Goal: Information Seeking & Learning: Check status

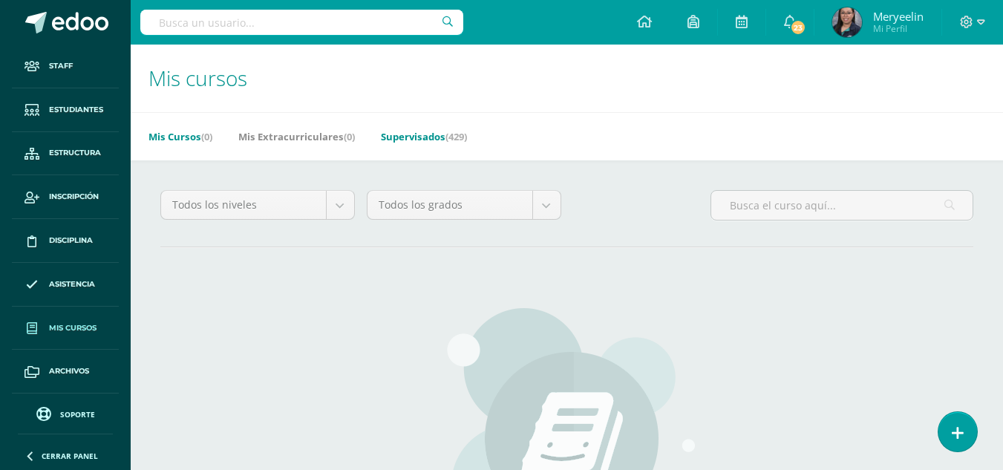
click at [416, 137] on link "Supervisados (429)" at bounding box center [424, 137] width 86 height 24
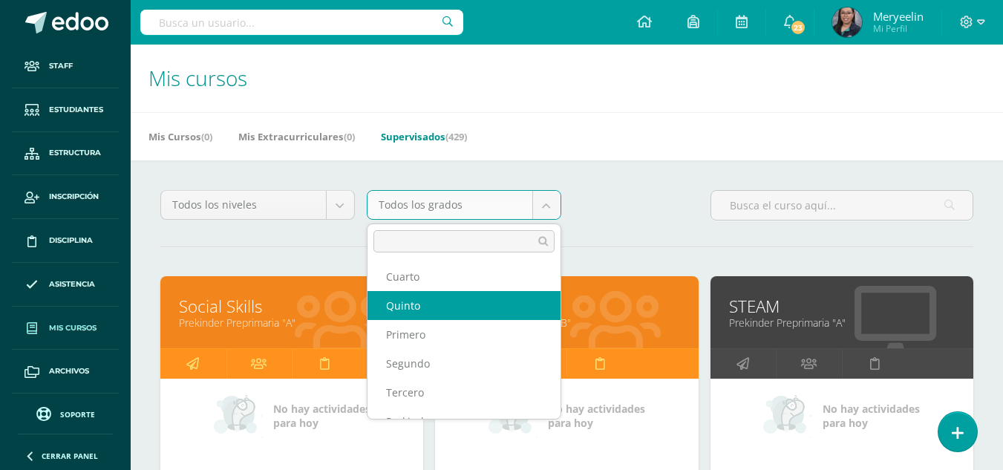
scroll to position [163, 0]
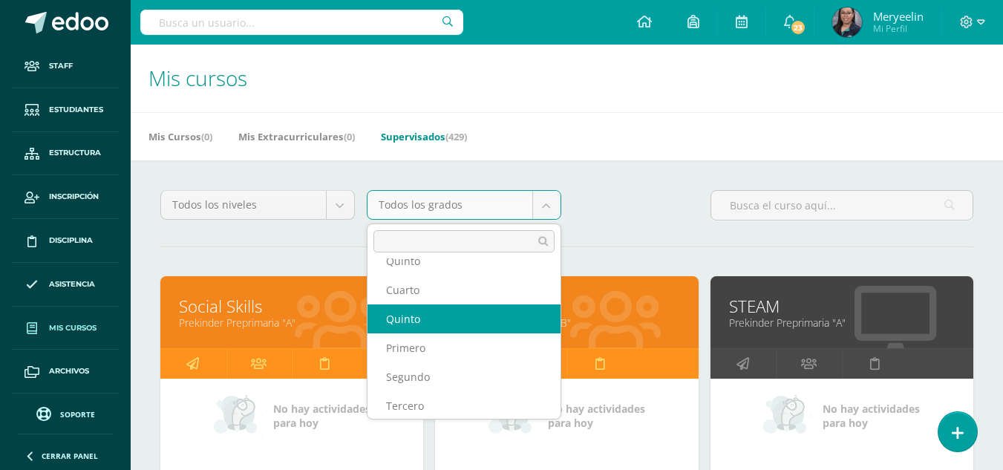
select select "14"
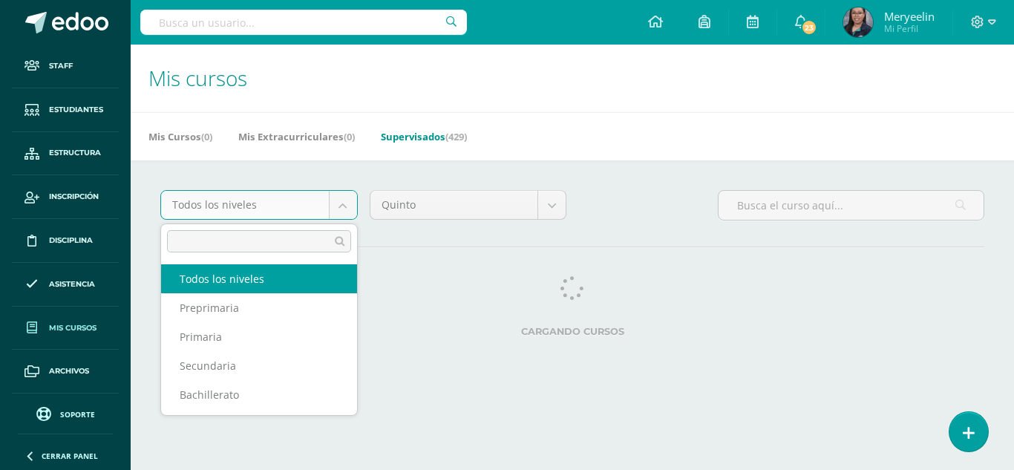
click at [339, 204] on body "Staff Estudiantes Estructura Inscripción Disciplina Asistencia Mis cursos Archi…" at bounding box center [507, 186] width 1014 height 373
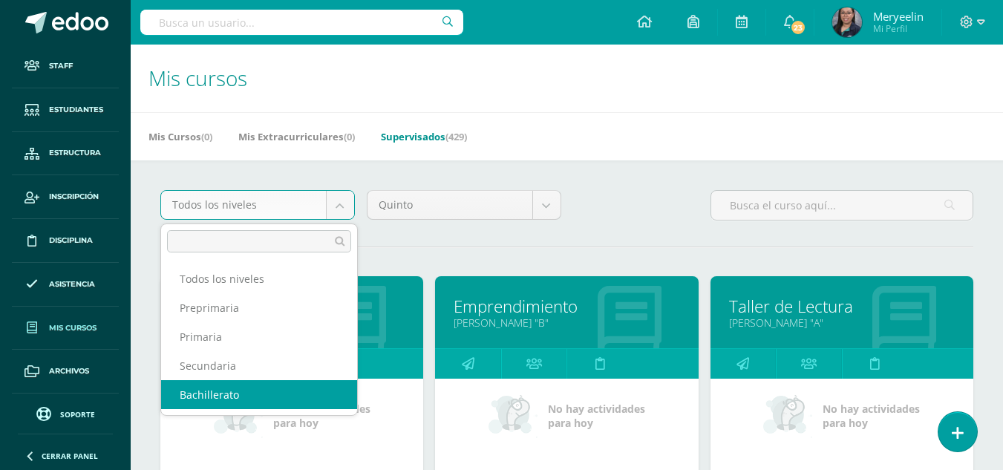
select select "4"
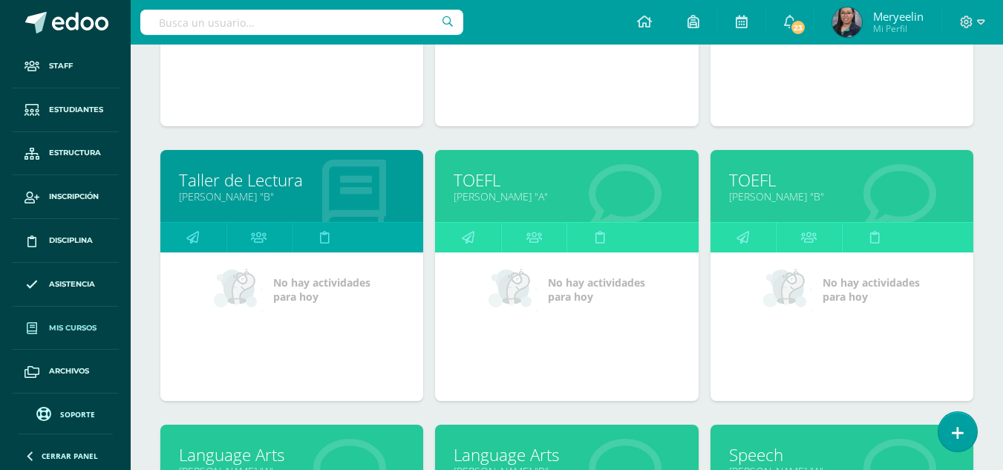
scroll to position [399, 0]
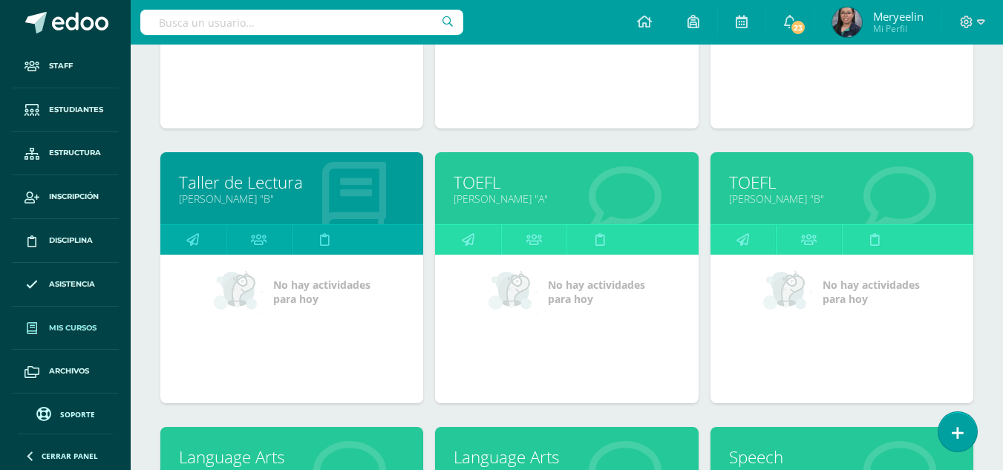
click at [487, 183] on link "TOEFL" at bounding box center [567, 182] width 226 height 23
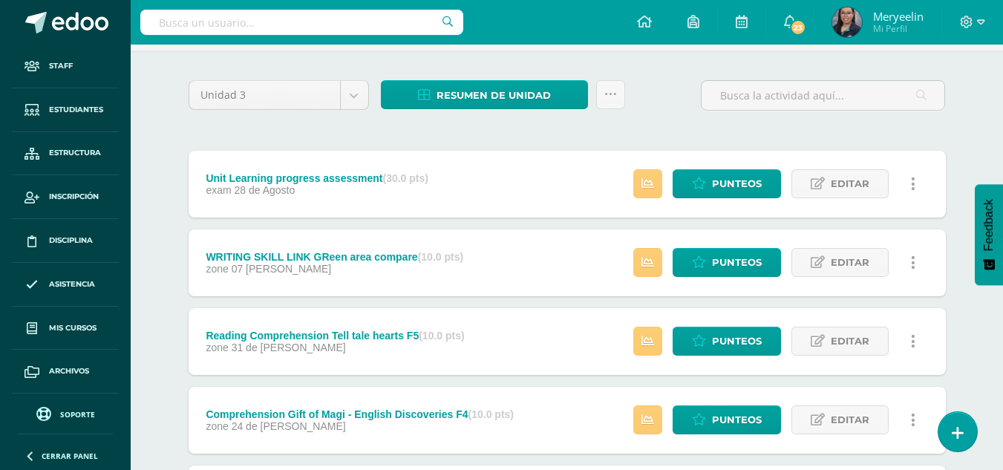
scroll to position [99, 0]
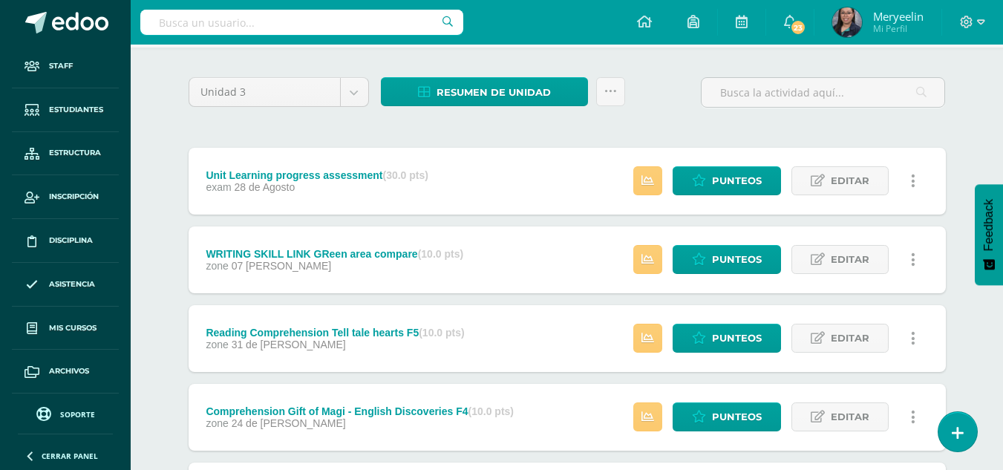
click at [910, 180] on link at bounding box center [913, 180] width 29 height 29
click at [914, 230] on link "Historial de actividad" at bounding box center [885, 229] width 152 height 23
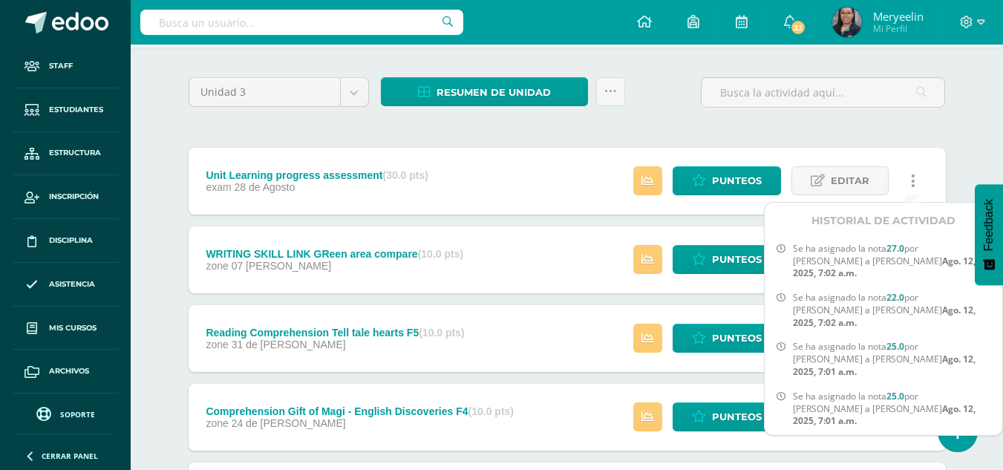
scroll to position [852, 12]
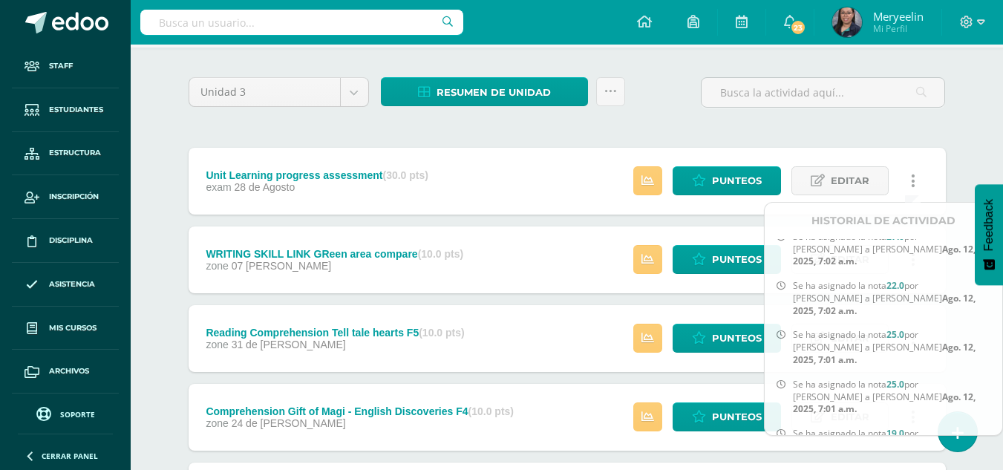
click at [958, 159] on div "Unidad 3 Unidad 1 Unidad 2 Unidad 3 Resumen de unidad Descargar como HTML Desca…" at bounding box center [567, 456] width 817 height 817
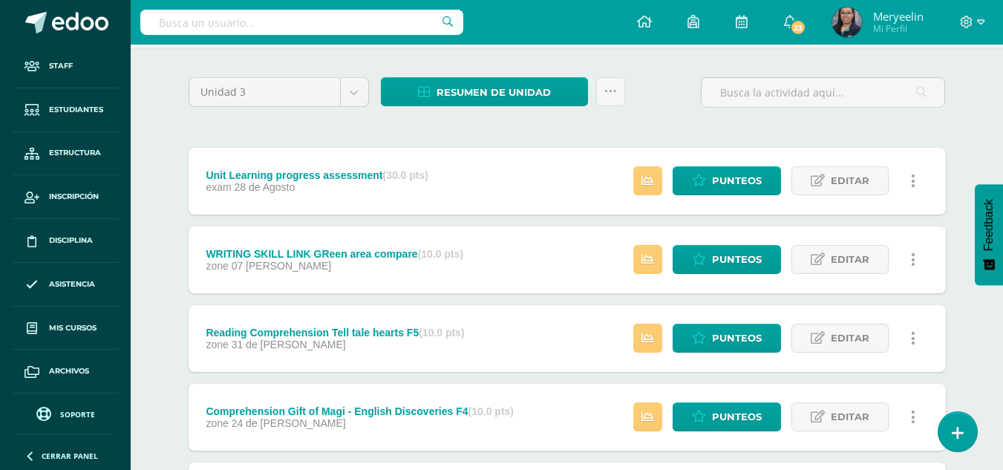
click at [916, 261] on link at bounding box center [913, 259] width 29 height 29
click at [907, 304] on link "Historial de actividad" at bounding box center [885, 307] width 152 height 23
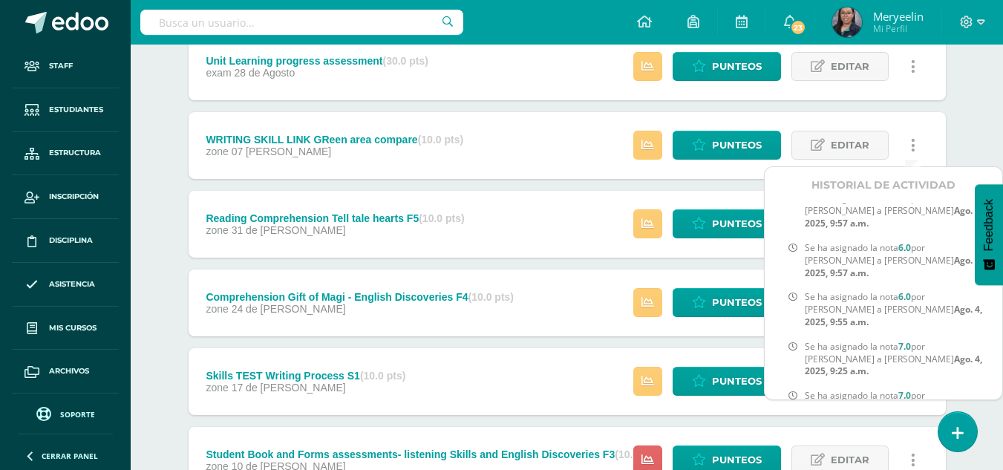
scroll to position [215, 0]
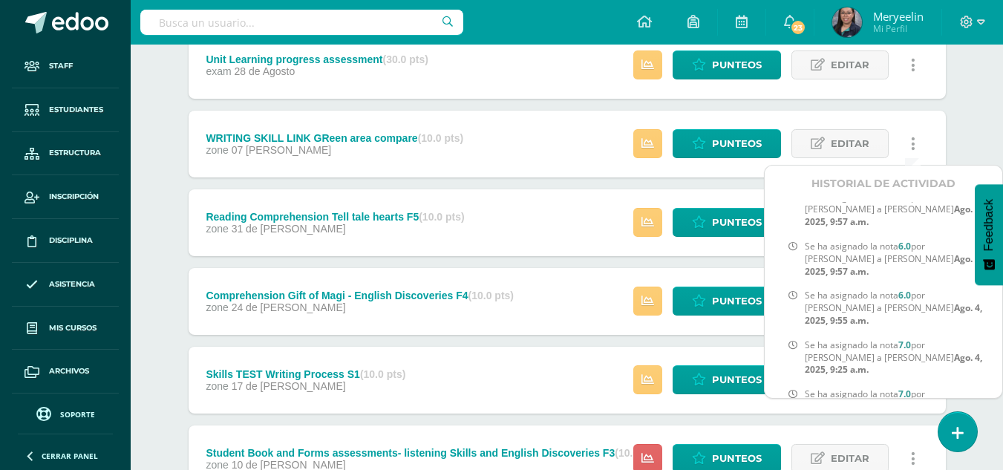
click at [961, 138] on div "Unidad 3 Unidad 1 Unidad 2 Unidad 3 Resumen de unidad Descargar como HTML Desca…" at bounding box center [567, 340] width 817 height 817
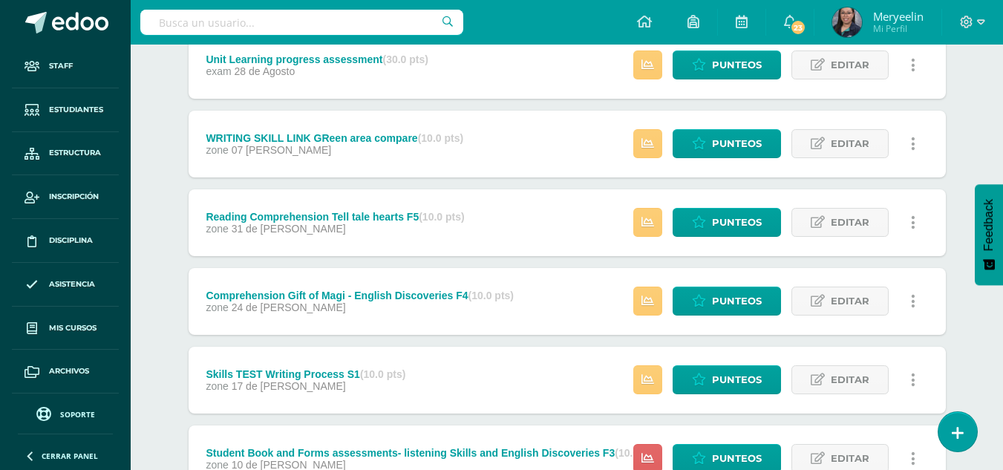
click at [915, 226] on link at bounding box center [913, 222] width 29 height 29
click at [913, 270] on link "Historial de actividad" at bounding box center [885, 270] width 152 height 23
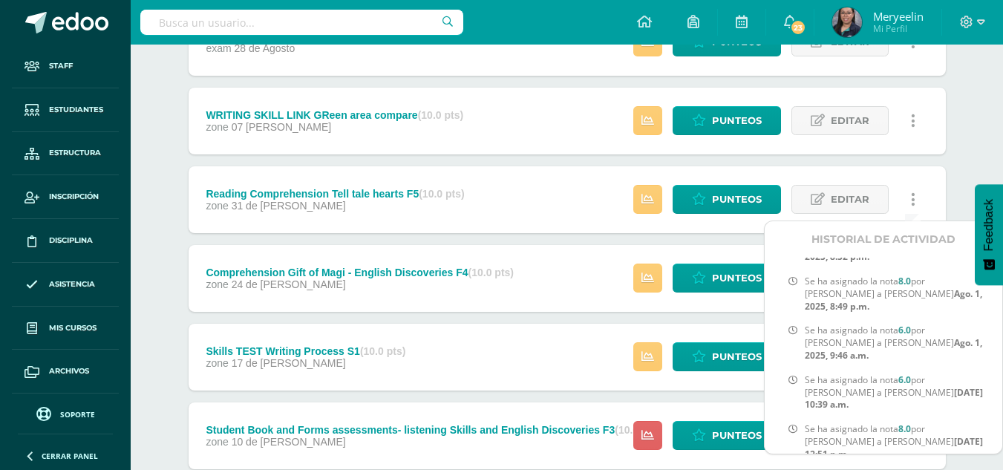
scroll to position [238, 0]
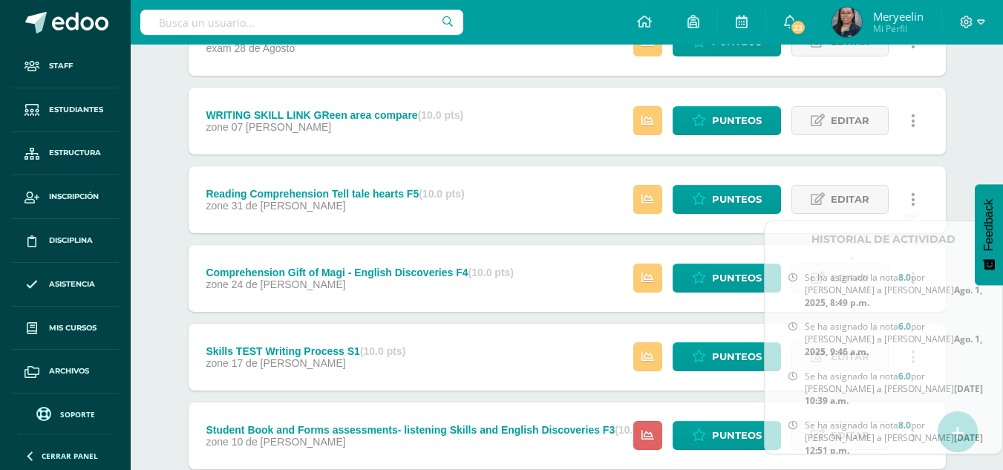
click at [957, 189] on div "Unidad 3 Unidad 1 Unidad 2 Unidad 3 Resumen de unidad Descargar como HTML Desca…" at bounding box center [567, 317] width 817 height 817
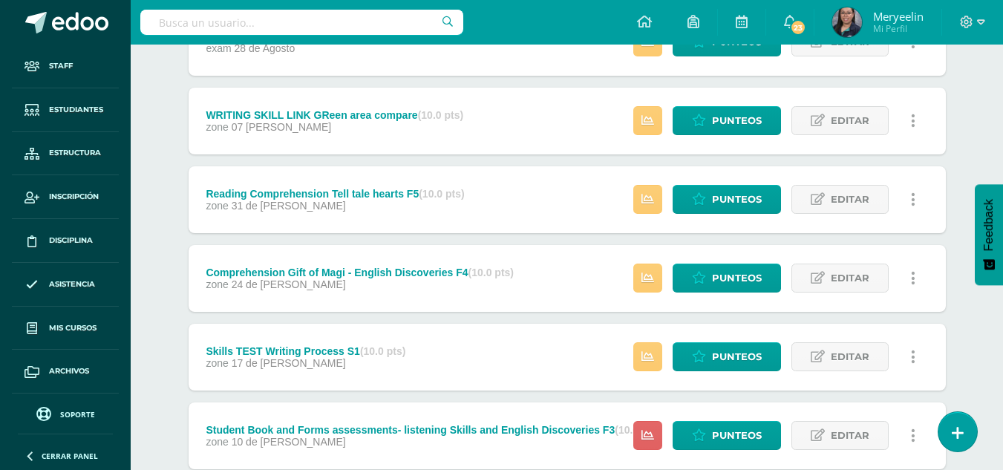
click at [913, 288] on link at bounding box center [913, 278] width 29 height 29
click at [906, 324] on link "Historial de actividad" at bounding box center [885, 326] width 152 height 23
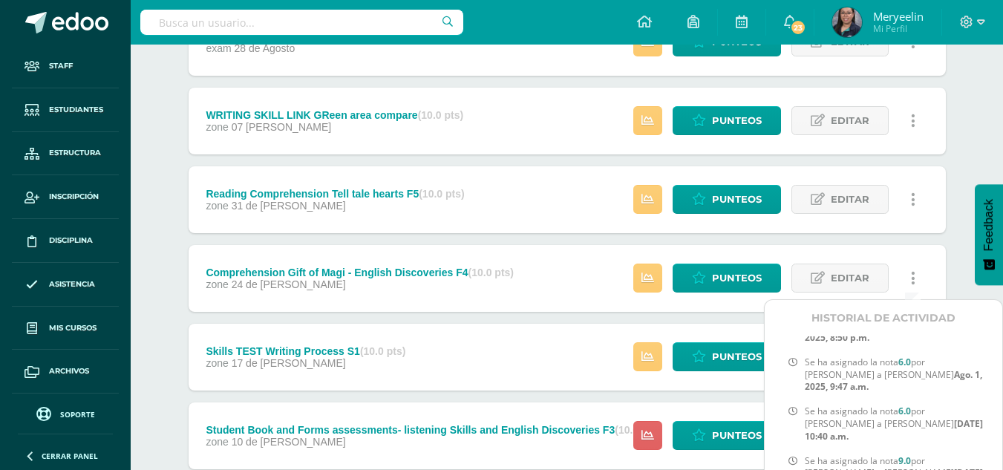
scroll to position [578, 0]
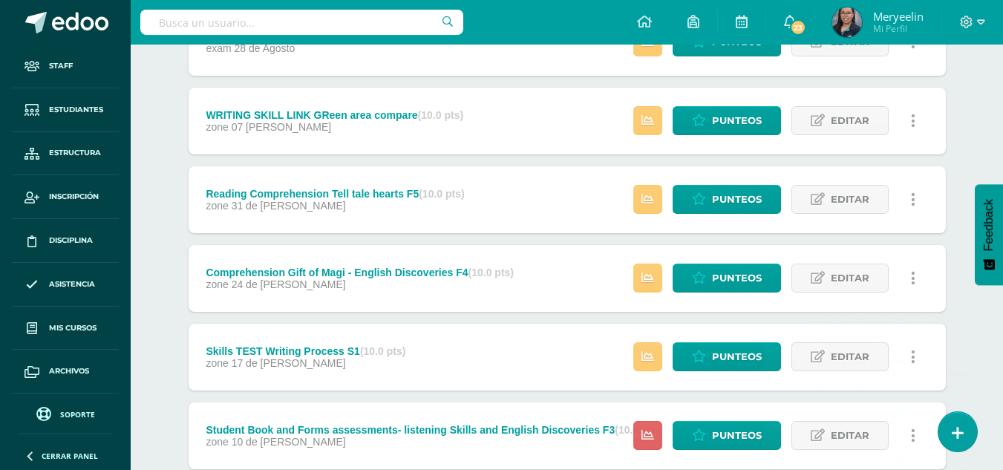
click at [954, 263] on div "Unidad 3 Unidad 1 Unidad 2 Unidad 3 Resumen de unidad Descargar como HTML Desca…" at bounding box center [567, 317] width 817 height 817
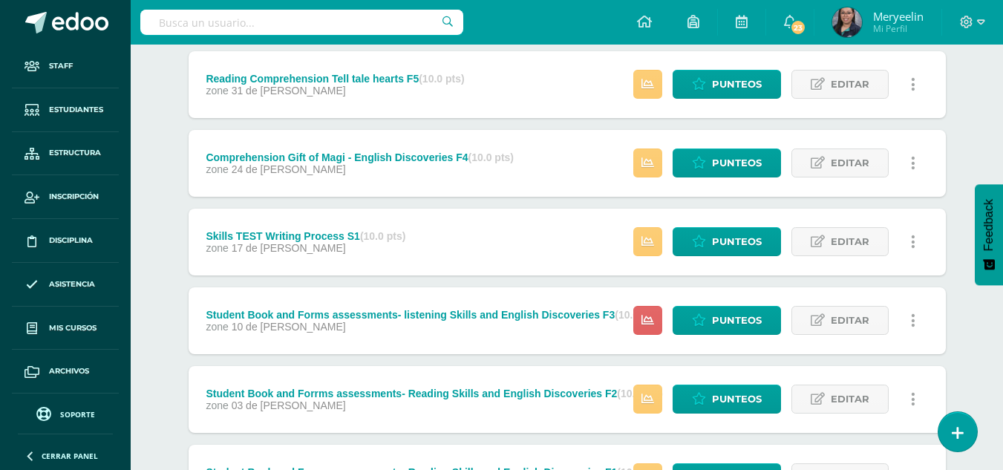
scroll to position [356, 0]
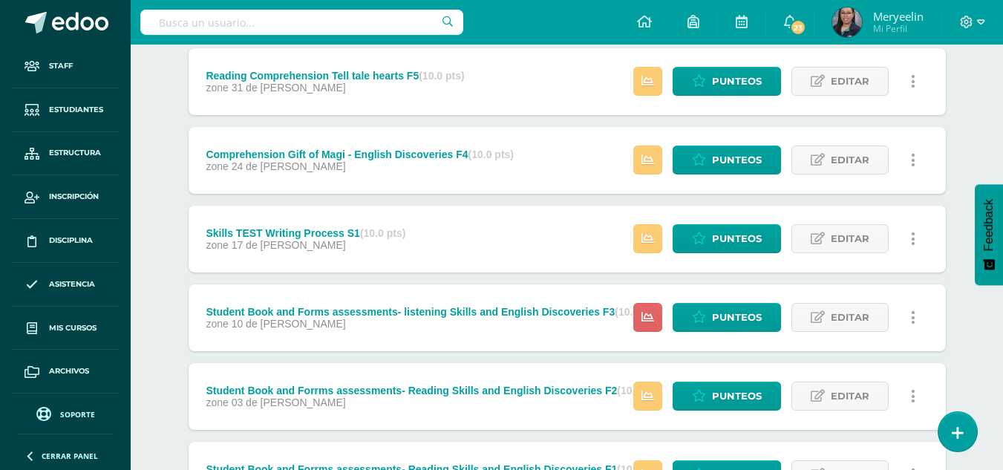
click at [910, 237] on link at bounding box center [913, 238] width 29 height 29
click at [913, 284] on link "Historial de actividad" at bounding box center [885, 286] width 152 height 23
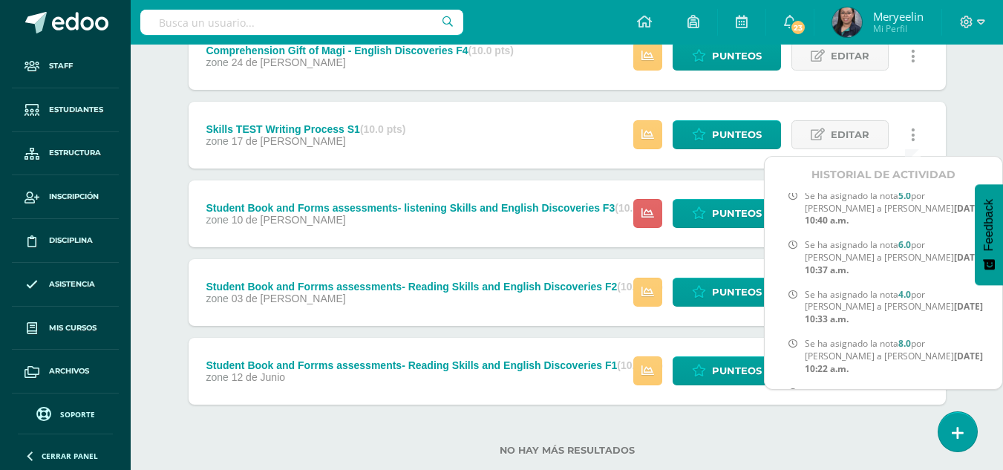
scroll to position [1000, 0]
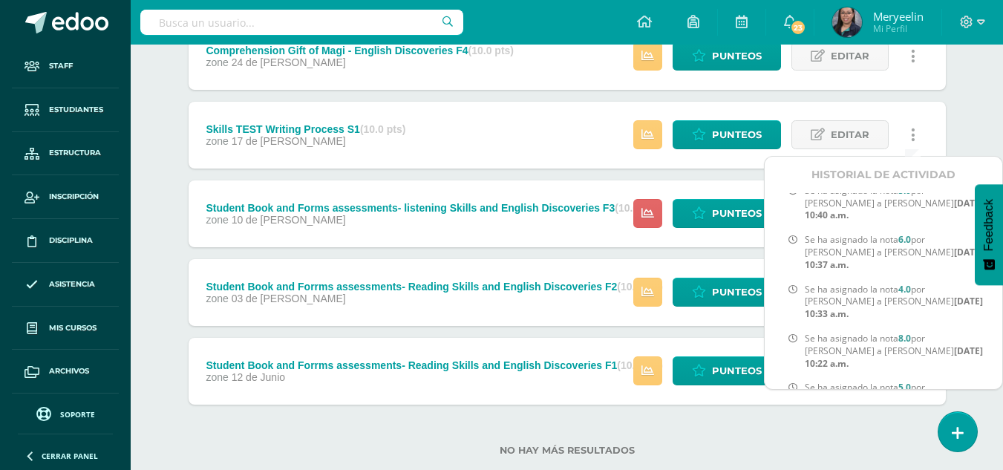
click at [918, 420] on div "No hay más resultados" at bounding box center [567, 439] width 757 height 69
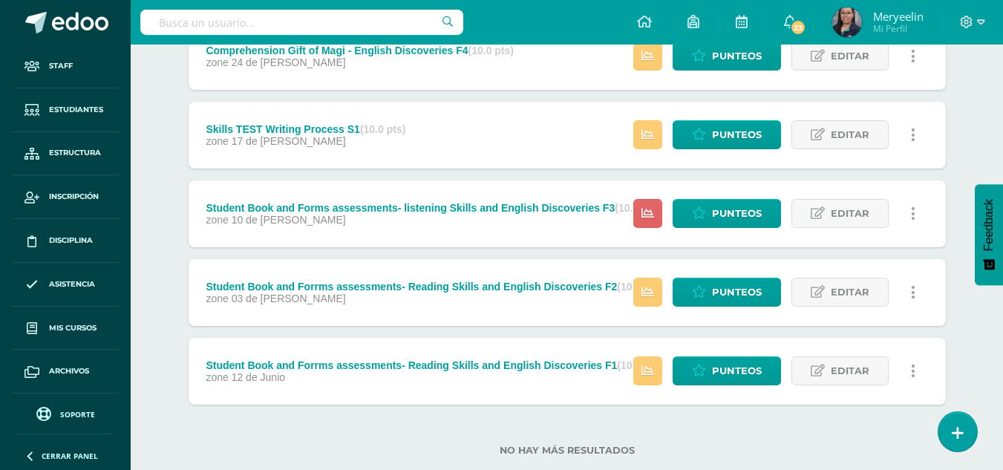
click at [916, 295] on link at bounding box center [913, 292] width 29 height 29
click at [918, 343] on link "Historial de actividad" at bounding box center [885, 340] width 152 height 23
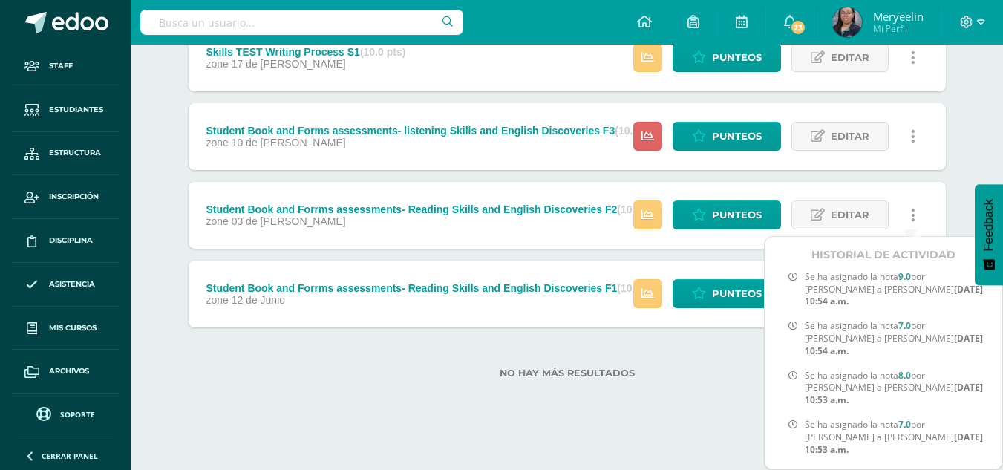
scroll to position [644, 0]
click at [954, 212] on div "Unidad 3 Unidad 1 Unidad 2 Unidad 3 Resumen de unidad Descargar como HTML Desca…" at bounding box center [567, 17] width 817 height 817
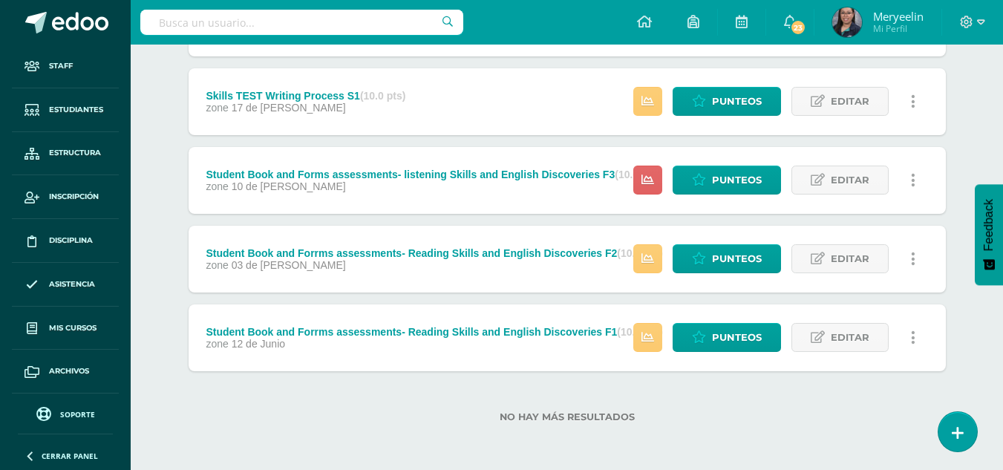
click at [914, 333] on icon at bounding box center [913, 338] width 4 height 16
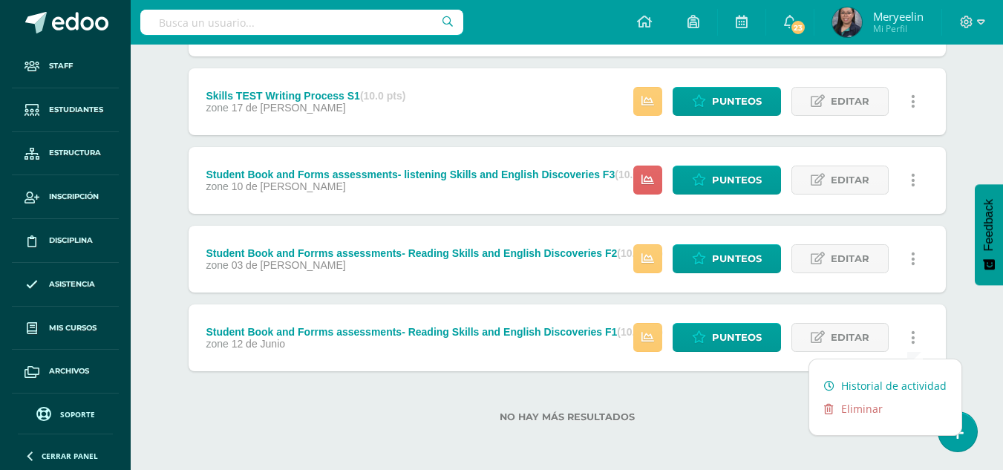
click at [914, 386] on link "Historial de actividad" at bounding box center [885, 385] width 152 height 23
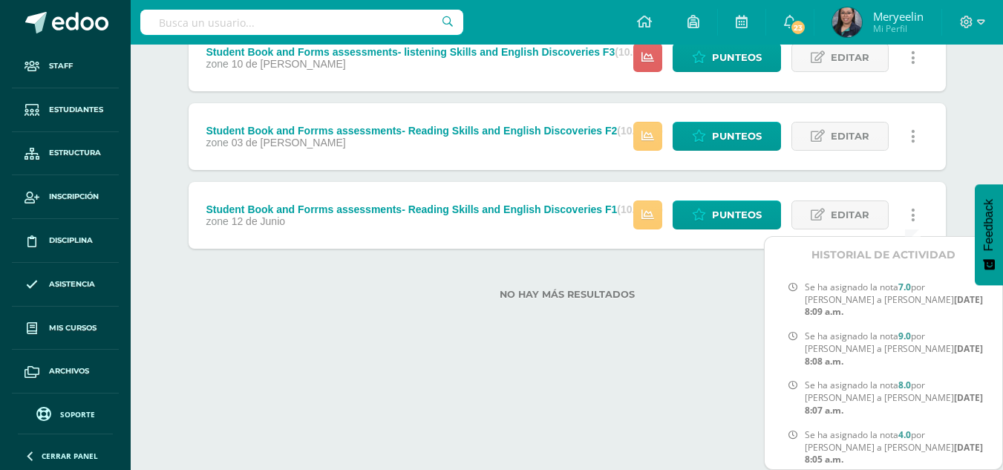
scroll to position [939, 0]
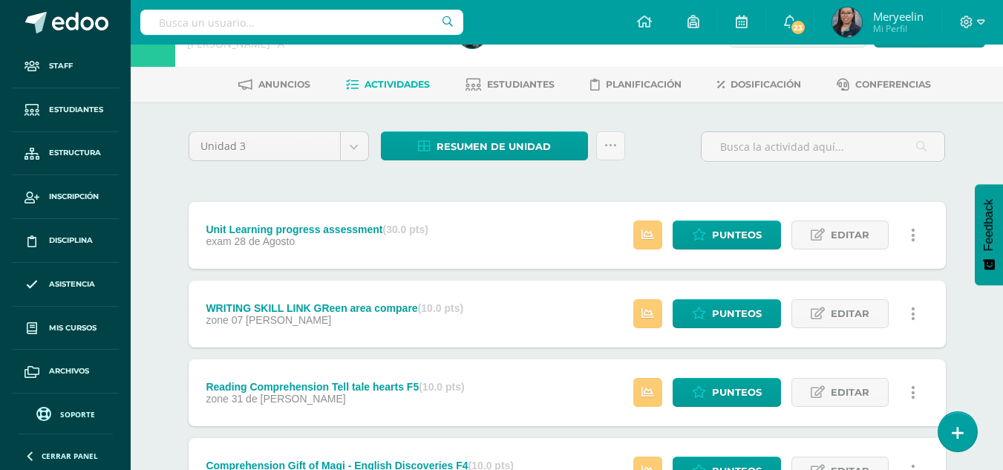
scroll to position [0, 0]
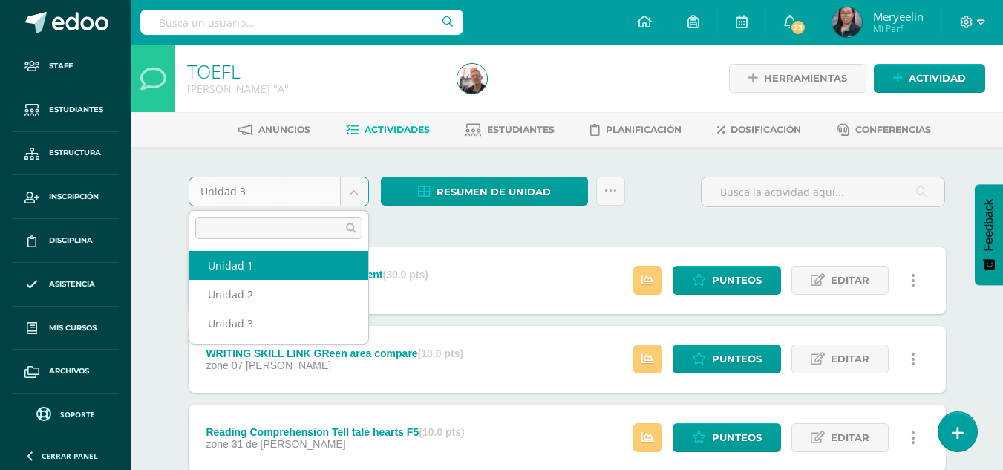
select select "Unidad 1"
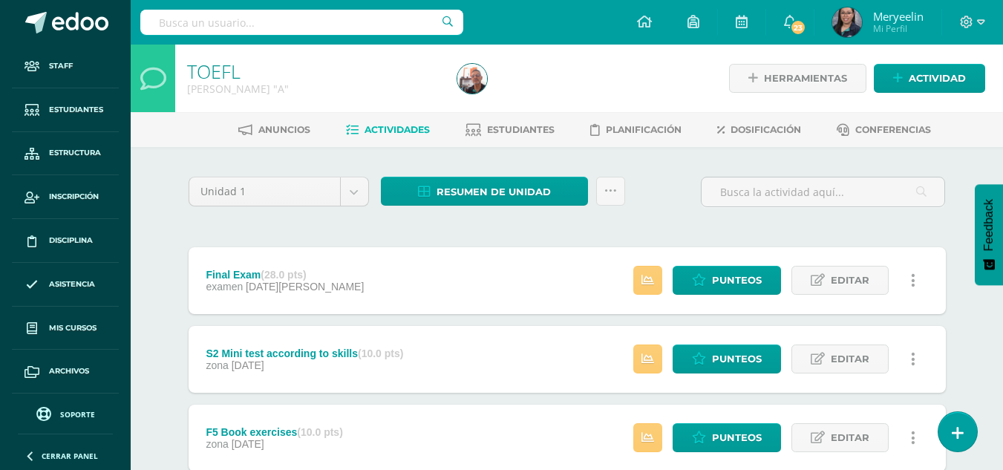
click at [917, 285] on link at bounding box center [913, 280] width 29 height 29
click at [910, 326] on link "Historial de actividad" at bounding box center [885, 328] width 152 height 23
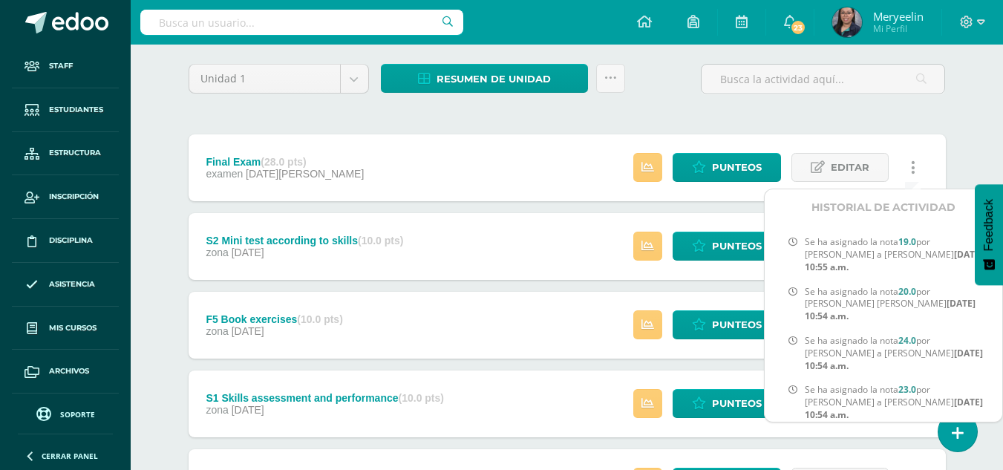
scroll to position [1051, 0]
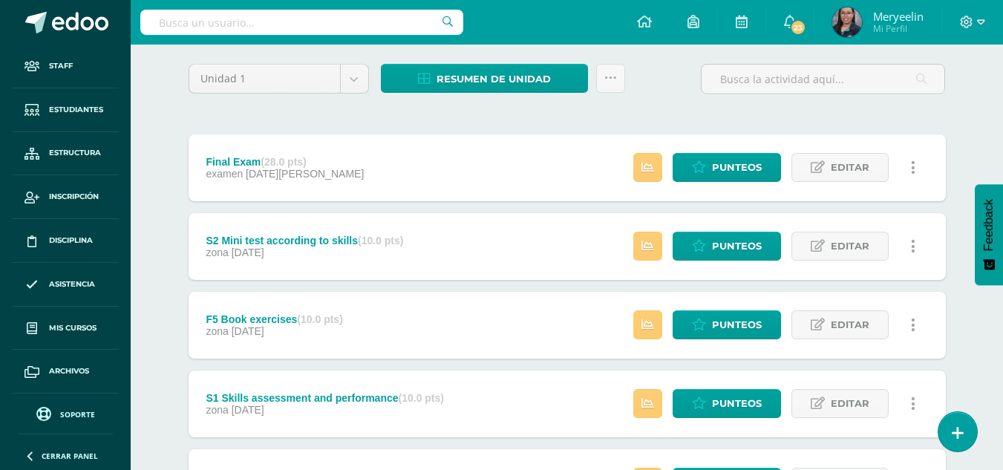
drag, startPoint x: 953, startPoint y: 166, endPoint x: 967, endPoint y: 139, distance: 30.2
click at [967, 139] on div "Unidad 1 Unidad 1 Unidad 2 Unidad 3 Resumen de unidad Descargar como HTML Desca…" at bounding box center [567, 442] width 817 height 817
click at [913, 247] on icon at bounding box center [913, 246] width 4 height 16
click at [914, 295] on link "Historial de actividad" at bounding box center [885, 294] width 152 height 23
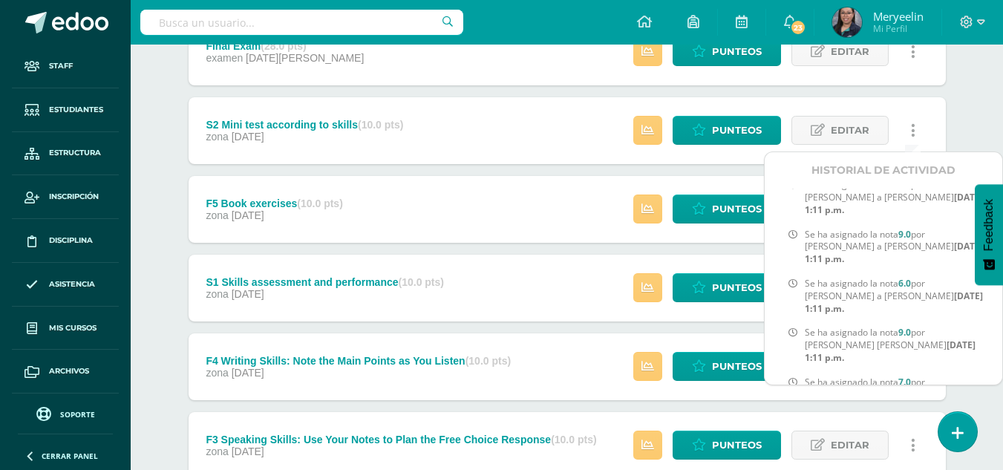
scroll to position [1061, 0]
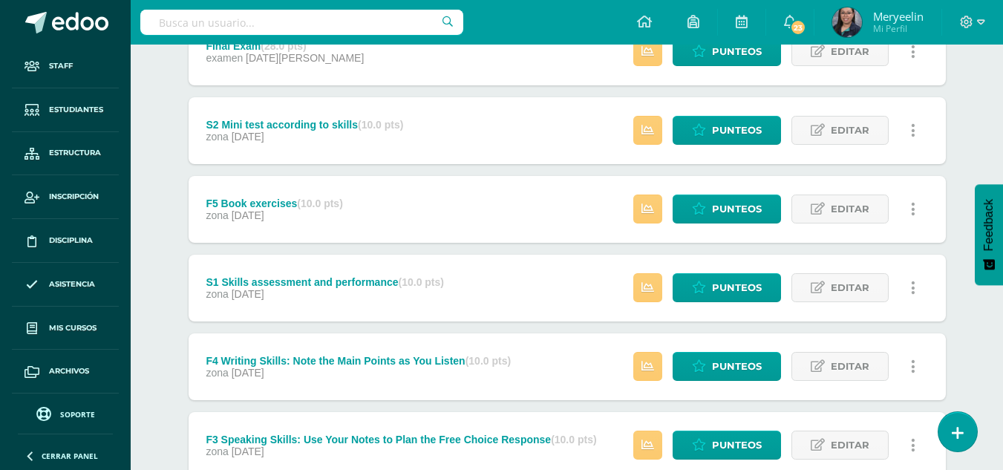
drag, startPoint x: 960, startPoint y: 125, endPoint x: 976, endPoint y: 148, distance: 28.4
click at [976, 148] on div "TOEFL Quinto Bachillerato "A" Herramientas Detalle de asistencias Actividad Anu…" at bounding box center [567, 275] width 872 height 919
click at [913, 214] on icon at bounding box center [913, 209] width 4 height 16
click at [912, 256] on link "Historial de actividad" at bounding box center [885, 257] width 152 height 23
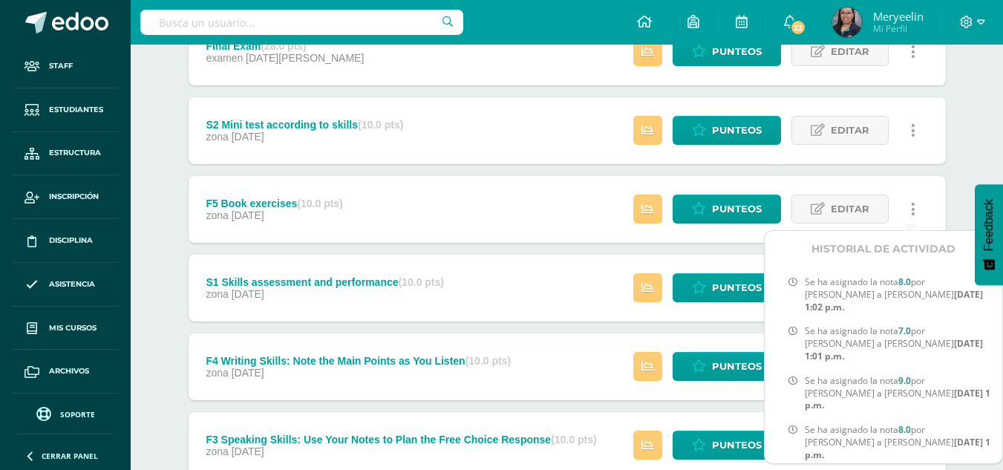
scroll to position [901, 0]
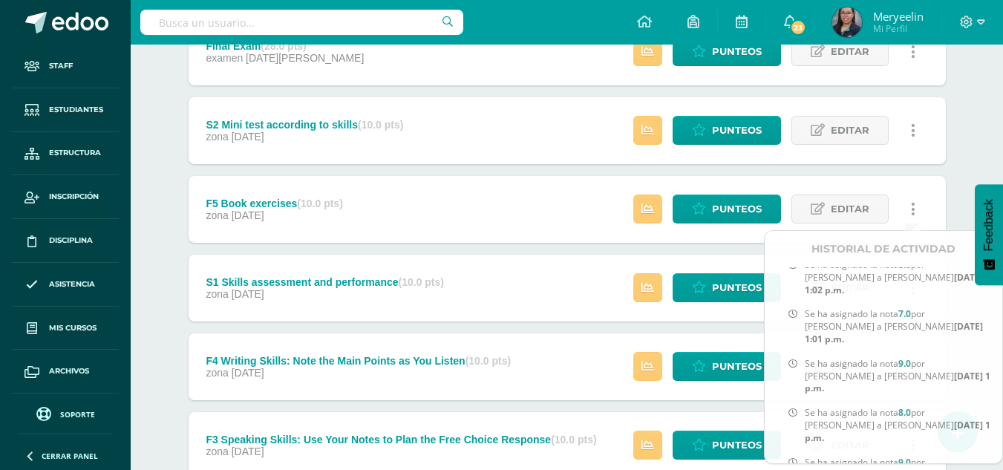
click at [975, 123] on div "Unidad 1 Unidad 1 Unidad 2 Unidad 3 Resumen de unidad Descargar como HTML Desca…" at bounding box center [567, 326] width 817 height 817
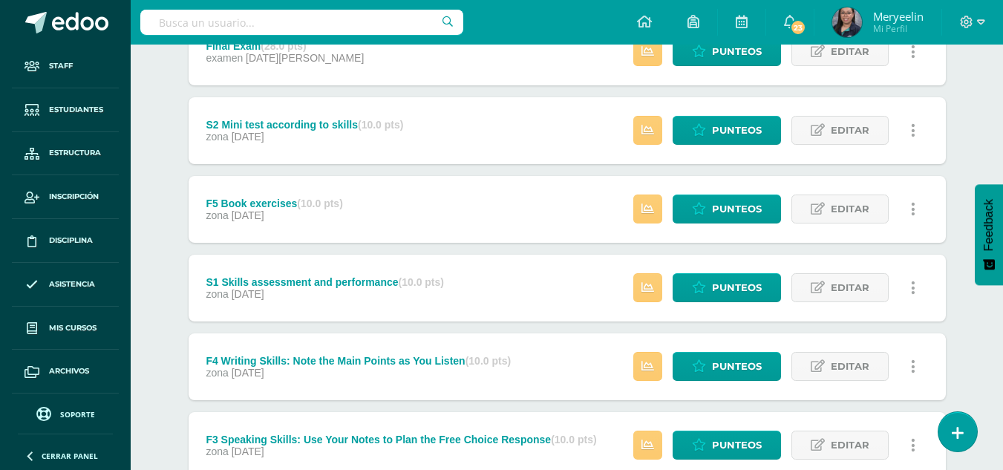
click at [914, 293] on icon at bounding box center [913, 288] width 4 height 16
click at [916, 336] on link "Historial de actividad" at bounding box center [885, 335] width 152 height 23
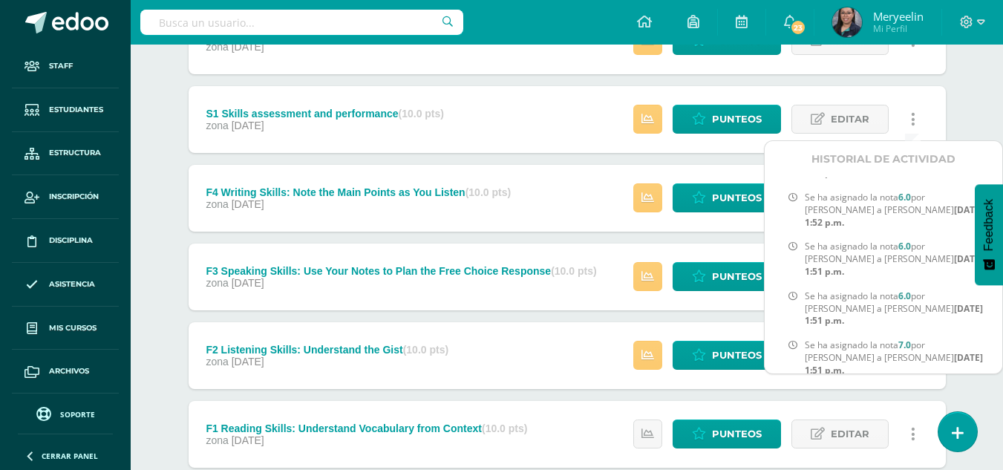
scroll to position [398, 0]
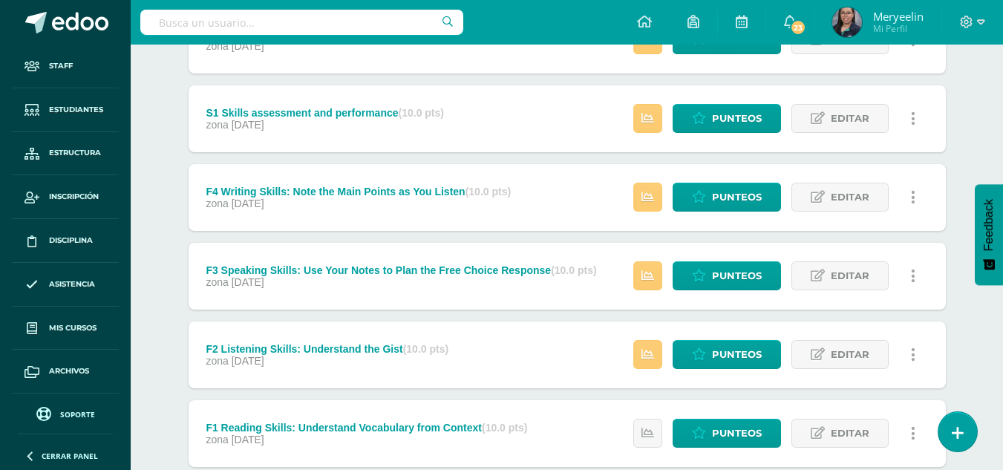
drag, startPoint x: 958, startPoint y: 117, endPoint x: 969, endPoint y: 134, distance: 20.4
click at [969, 134] on div "Unidad 1 Unidad 1 Unidad 2 Unidad 3 Resumen de unidad Descargar como HTML Desca…" at bounding box center [567, 157] width 817 height 817
click at [914, 198] on icon at bounding box center [913, 197] width 4 height 16
click at [907, 246] on link "Historial de actividad" at bounding box center [885, 245] width 152 height 23
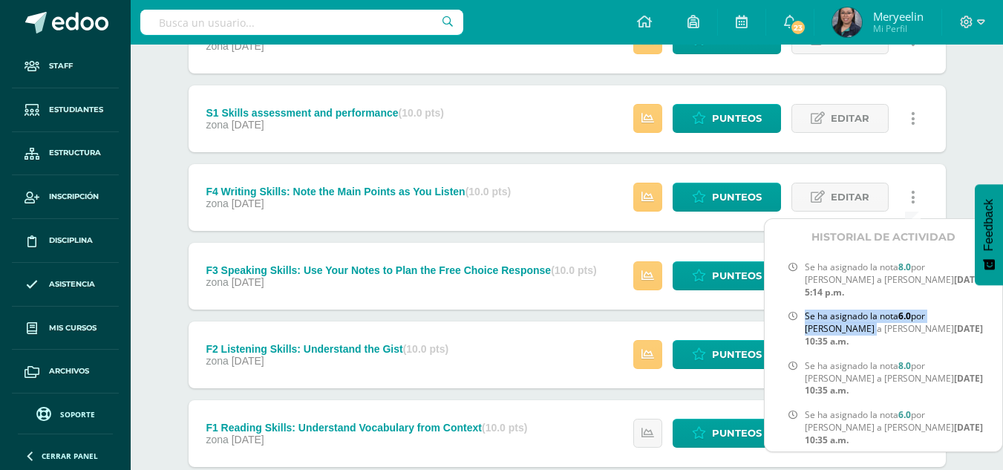
drag, startPoint x: 933, startPoint y: 296, endPoint x: 960, endPoint y: 323, distance: 38.3
click at [960, 323] on div "Se ha asignado la nota 8.0 por Melissa Arevalo a Victor Esquivel Mar. 12, 2025,…" at bounding box center [884, 353] width 238 height 196
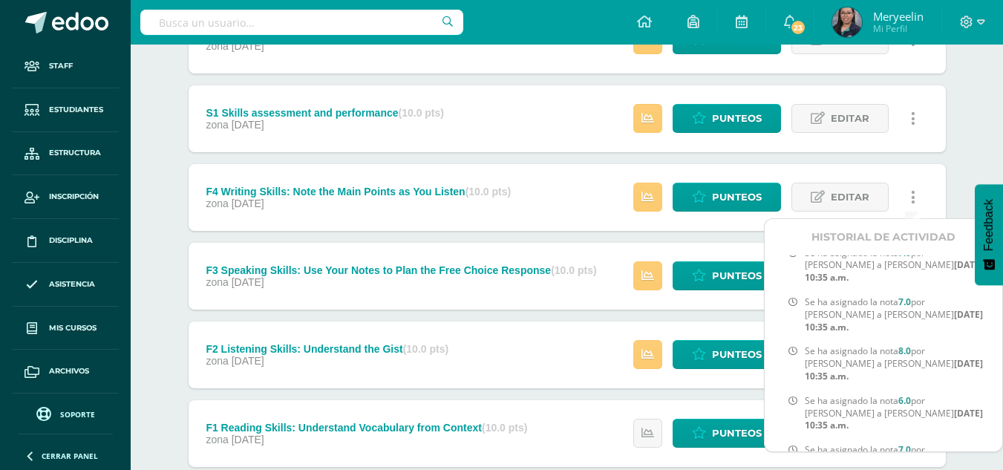
scroll to position [251, 0]
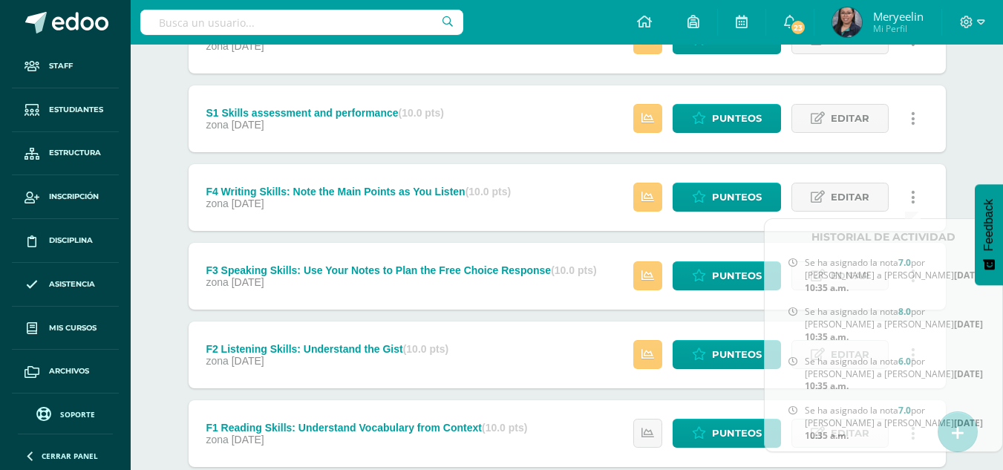
click at [963, 203] on div "Unidad 1 Unidad 1 Unidad 2 Unidad 3 Resumen de unidad Descargar como HTML Desca…" at bounding box center [567, 157] width 817 height 817
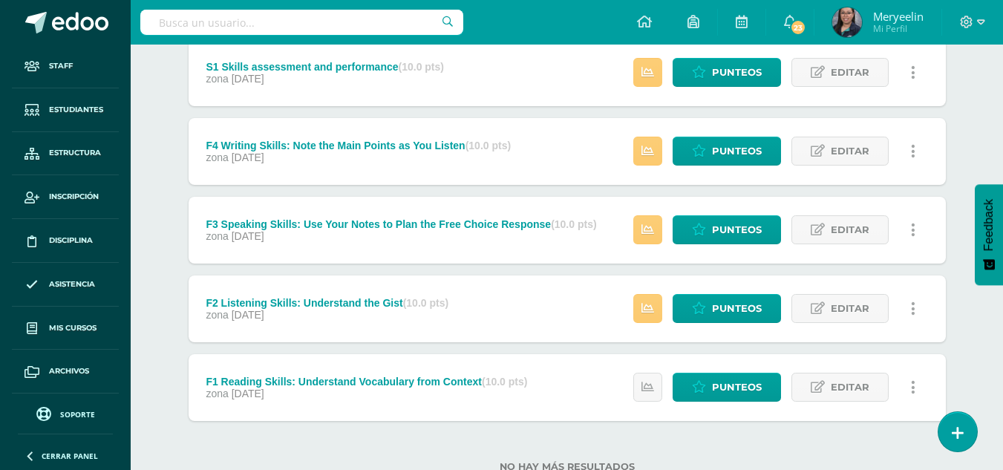
scroll to position [445, 0]
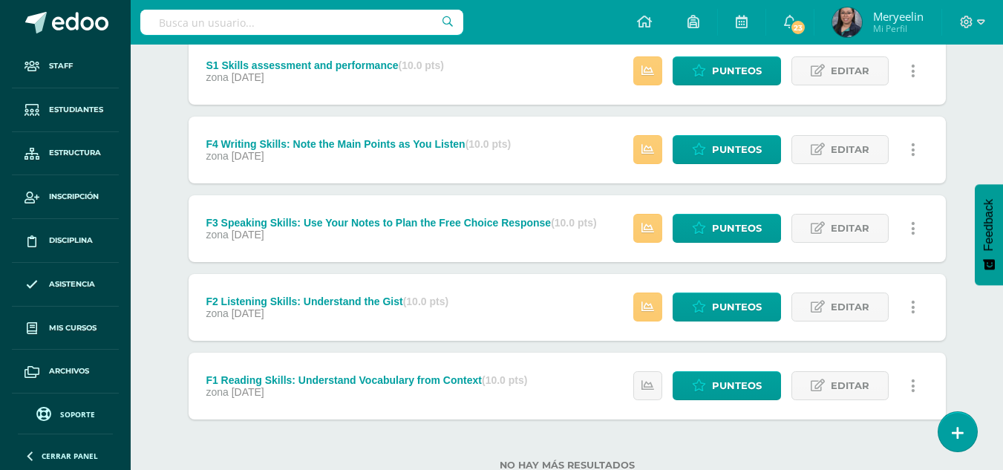
click at [910, 228] on link at bounding box center [913, 228] width 29 height 29
click at [915, 278] on link "Historial de actividad" at bounding box center [885, 276] width 152 height 23
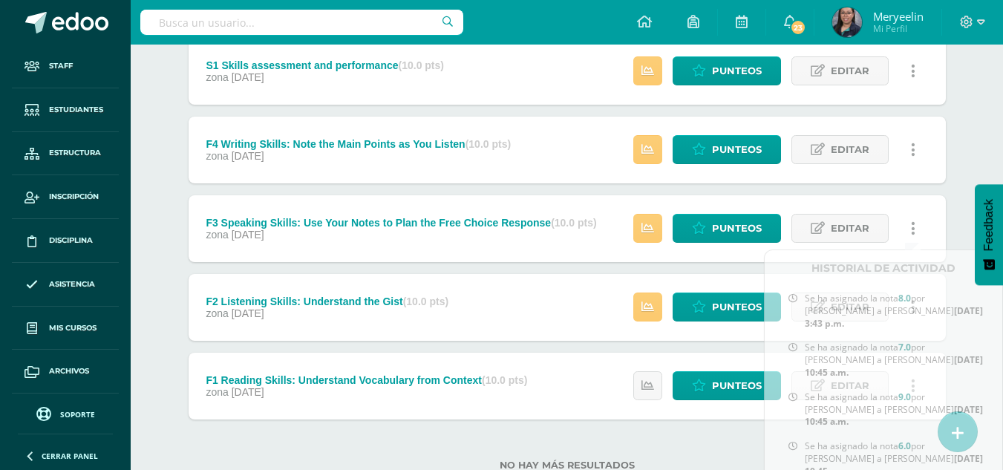
click at [962, 169] on div "Unidad 1 Unidad 1 Unidad 2 Unidad 3 Resumen de unidad Descargar como HTML Desca…" at bounding box center [567, 110] width 817 height 817
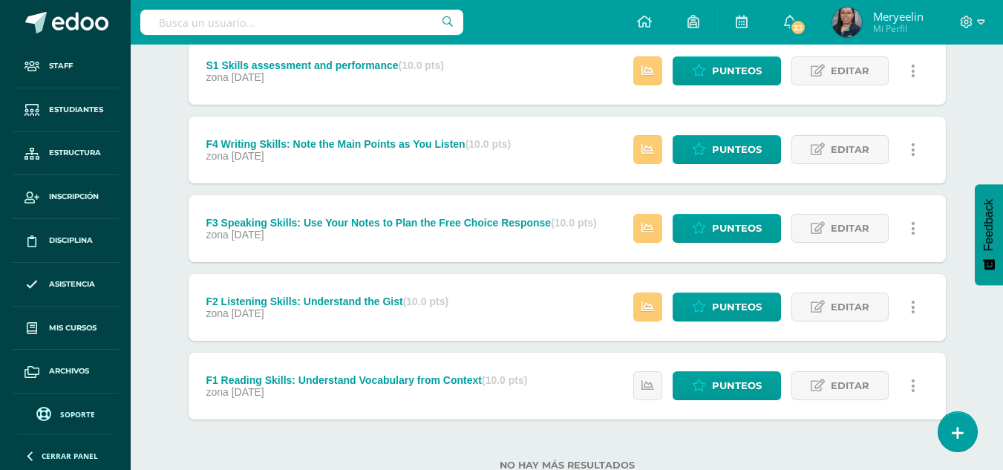
click at [914, 308] on icon at bounding box center [913, 307] width 4 height 16
click at [908, 362] on link "Historial de actividad" at bounding box center [885, 355] width 152 height 23
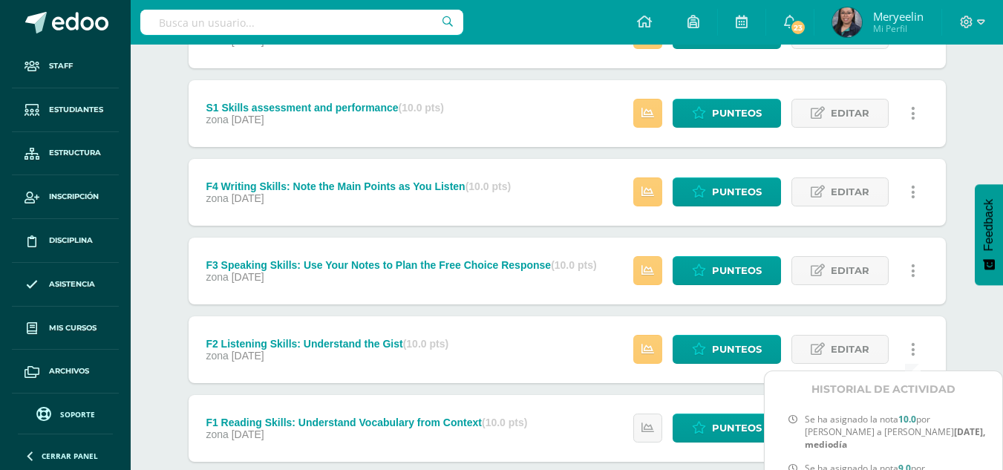
scroll to position [401, 0]
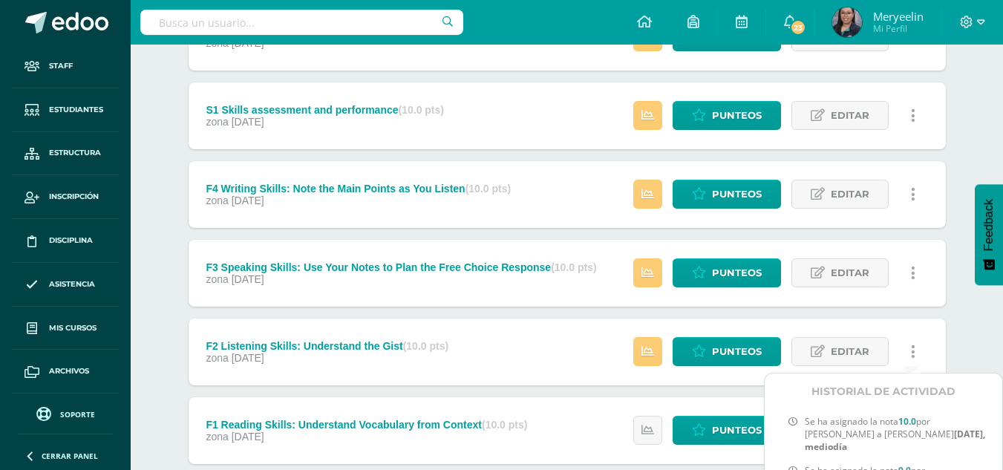
click at [970, 323] on div "Unidad 1 Unidad 1 Unidad 2 Unidad 3 Resumen de unidad Descargar como HTML Desca…" at bounding box center [567, 154] width 817 height 817
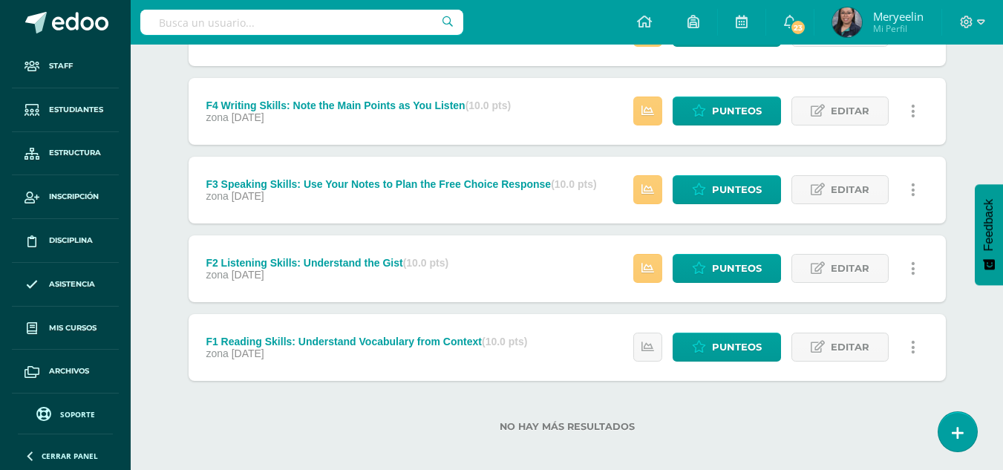
scroll to position [494, 0]
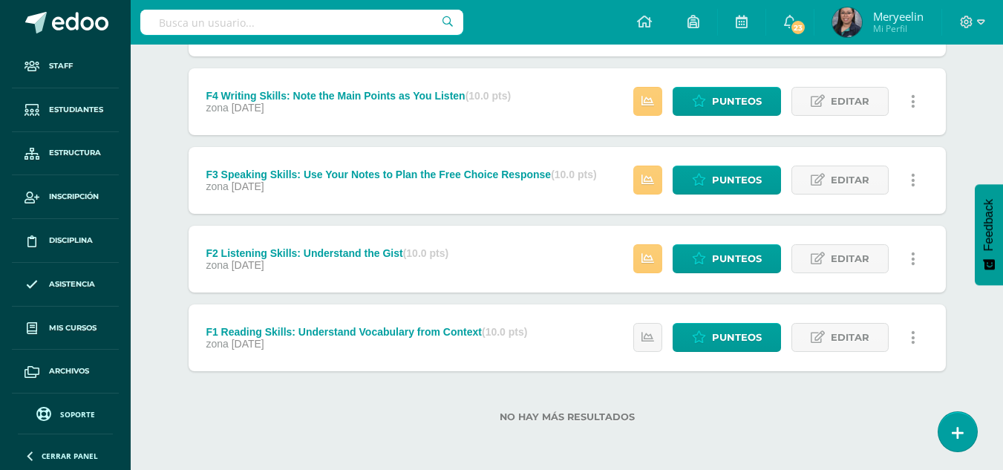
click at [920, 335] on link at bounding box center [913, 337] width 29 height 29
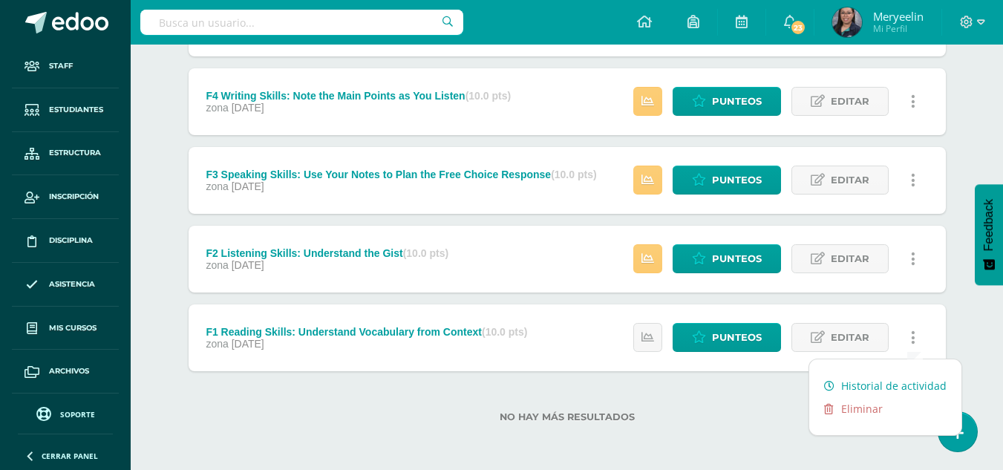
click at [909, 385] on link "Historial de actividad" at bounding box center [885, 385] width 152 height 23
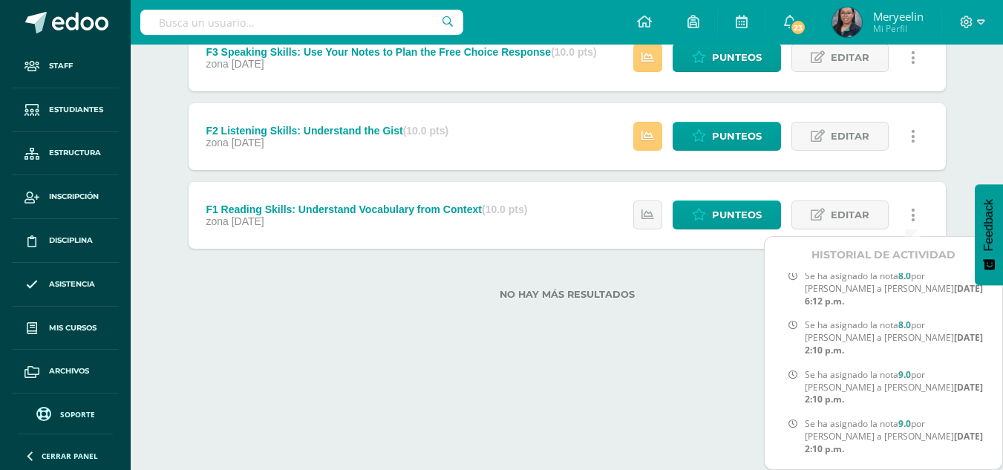
scroll to position [0, 0]
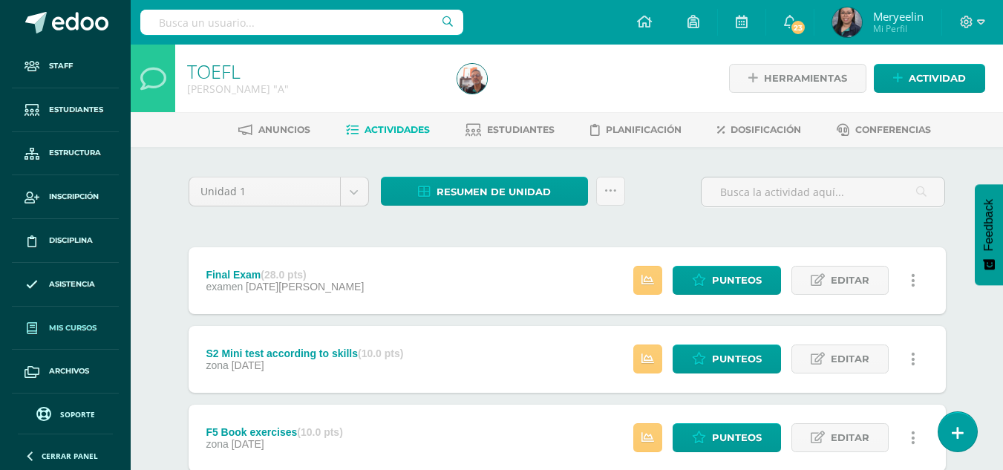
click at [73, 325] on span "Mis cursos" at bounding box center [73, 328] width 48 height 12
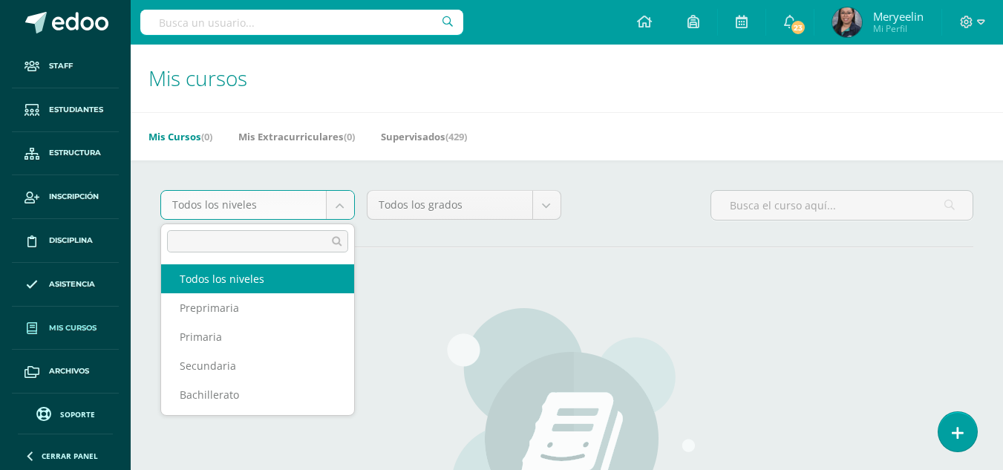
click at [336, 211] on body "Staff Estudiantes Estructura Inscripción Disciplina Asistencia Mis cursos Archi…" at bounding box center [501, 355] width 1003 height 711
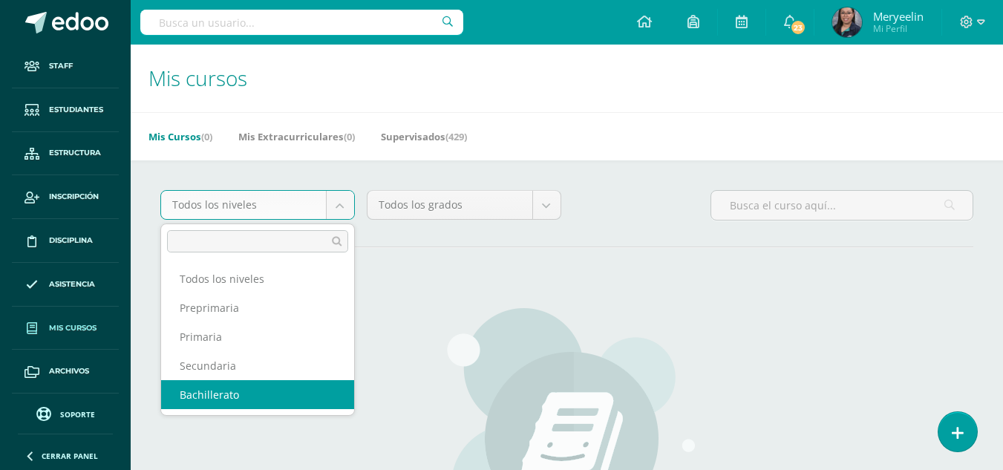
select select "4"
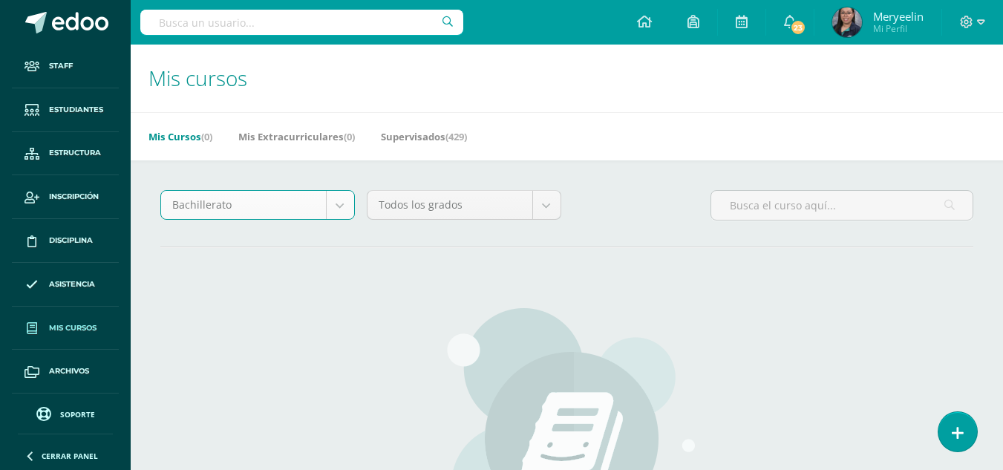
click at [542, 207] on body "Staff Estudiantes Estructura Inscripción Disciplina Asistencia Mis cursos Archi…" at bounding box center [501, 355] width 1003 height 711
click at [538, 203] on body "Staff Estudiantes Estructura Inscripción Disciplina Asistencia Mis cursos Archi…" at bounding box center [501, 355] width 1003 height 711
select select "14"
click at [454, 137] on span "(429)" at bounding box center [456, 136] width 22 height 13
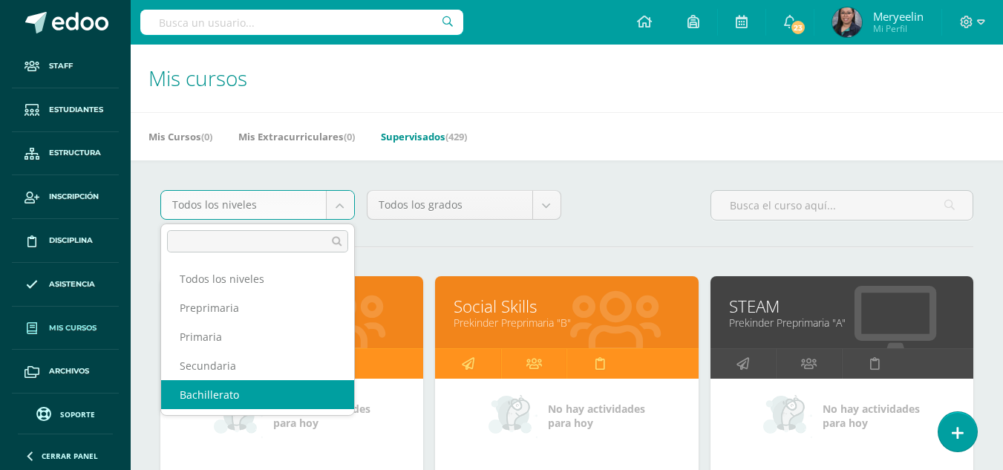
select select "4"
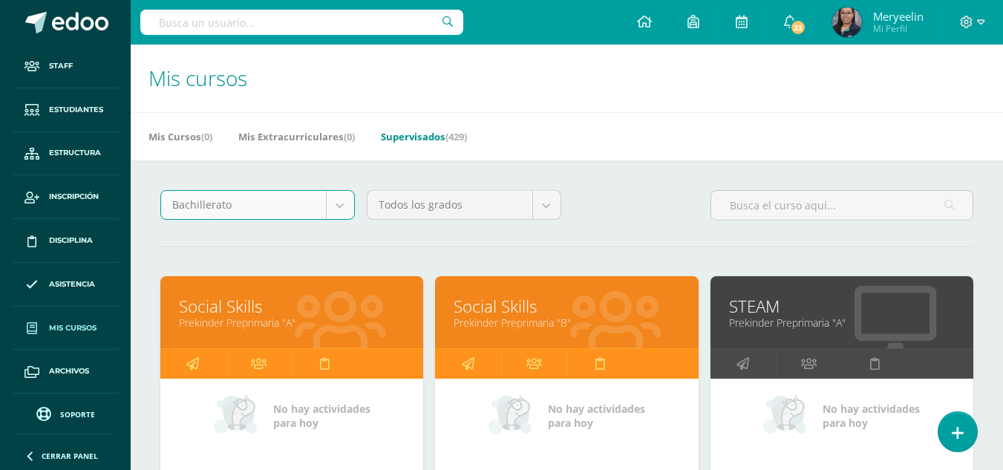
drag, startPoint x: 274, startPoint y: 389, endPoint x: 628, endPoint y: 198, distance: 402.7
click at [628, 198] on div "Bachillerato Todos los niveles Preprimaria Primaria Secundaria Bachillerato Tod…" at bounding box center [566, 211] width 825 height 42
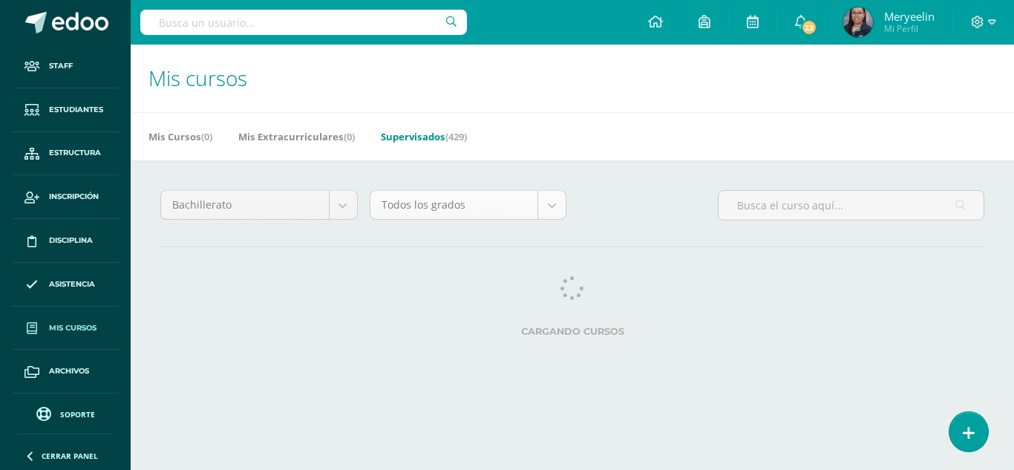
click at [524, 209] on body "Staff Estudiantes Estructura Inscripción Disciplina Asistencia Mis cursos Archi…" at bounding box center [507, 186] width 1014 height 373
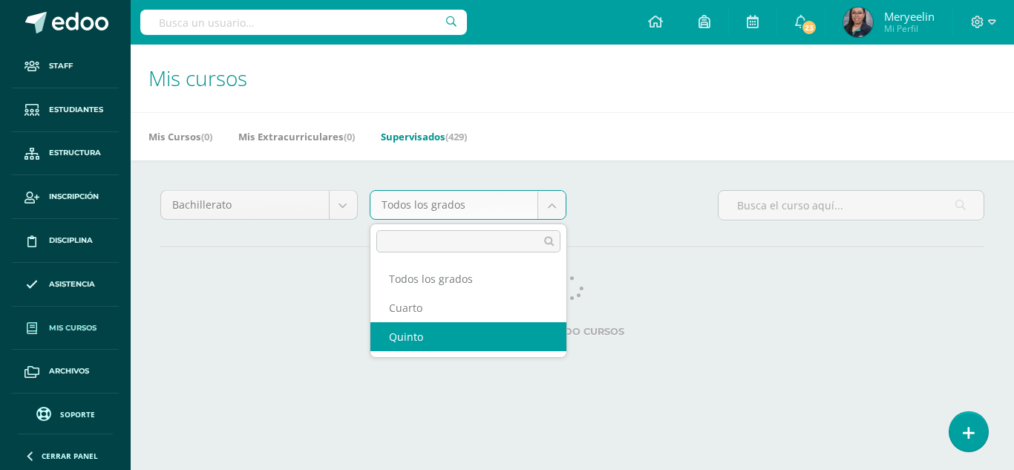
select select "14"
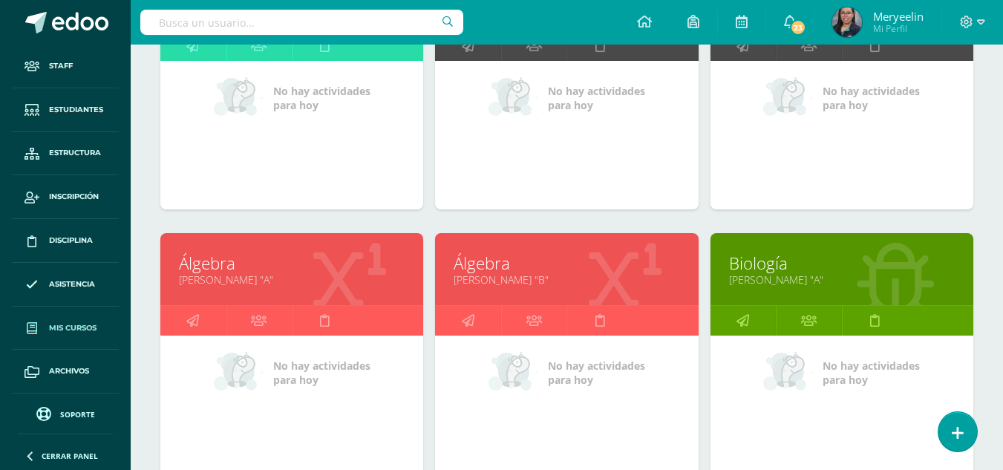
scroll to position [1141, 0]
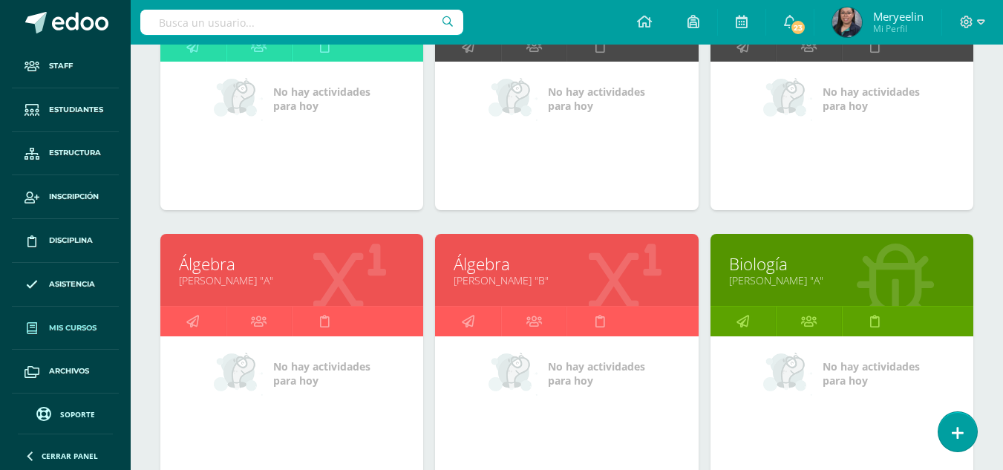
click at [202, 259] on link "Álgebra" at bounding box center [292, 263] width 226 height 23
click at [217, 269] on link "Álgebra" at bounding box center [292, 263] width 226 height 23
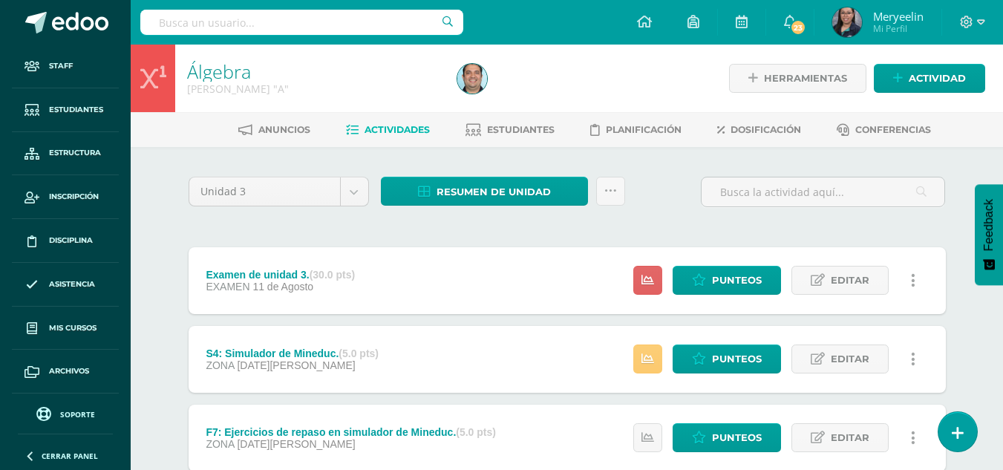
click at [913, 277] on icon at bounding box center [913, 280] width 4 height 16
click at [910, 324] on link "Historial de actividad" at bounding box center [885, 328] width 152 height 23
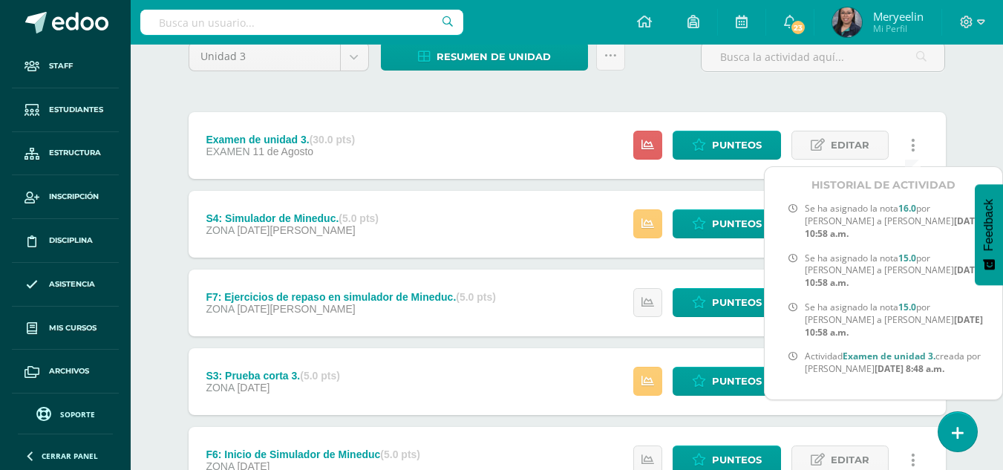
scroll to position [1312, 0]
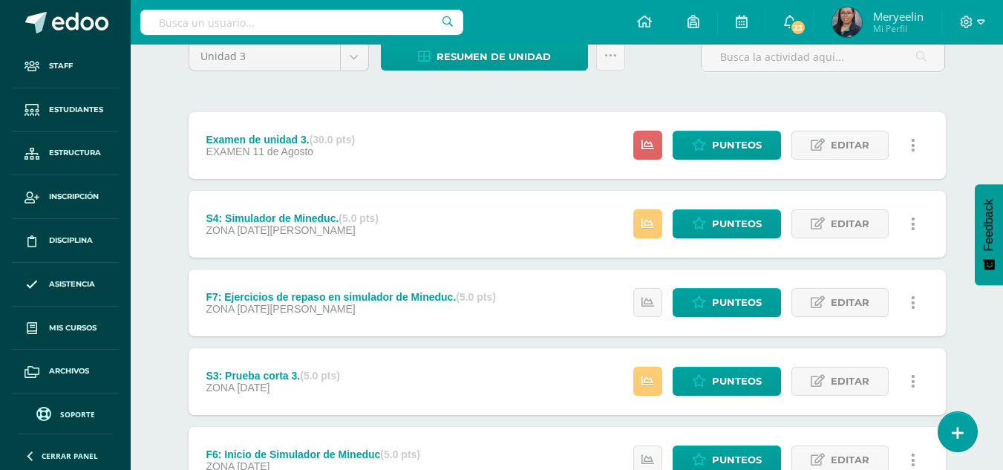
click at [910, 229] on link at bounding box center [913, 223] width 29 height 29
click at [916, 270] on link "Historial de actividad" at bounding box center [885, 272] width 152 height 23
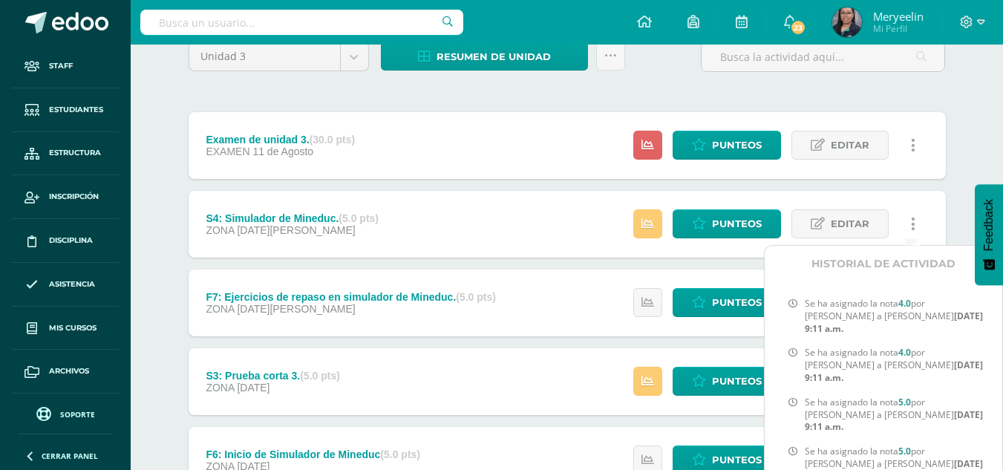
scroll to position [487, 0]
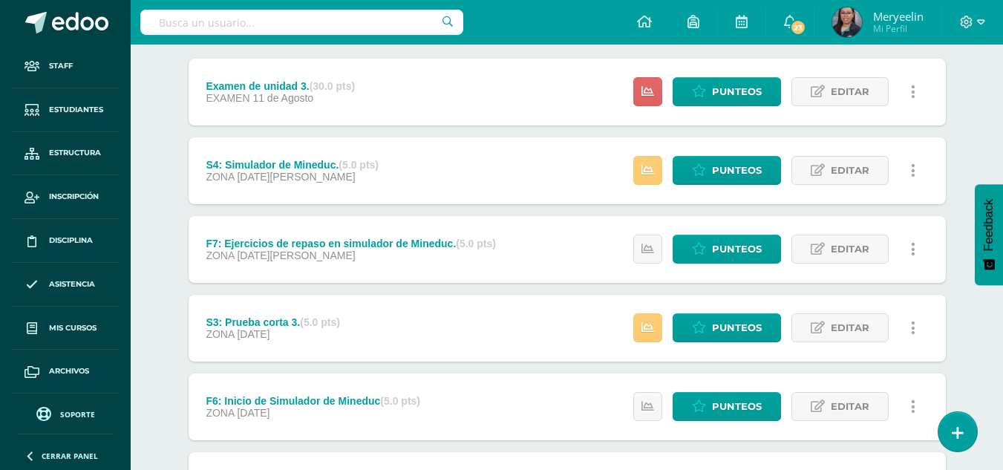
scroll to position [189, 0]
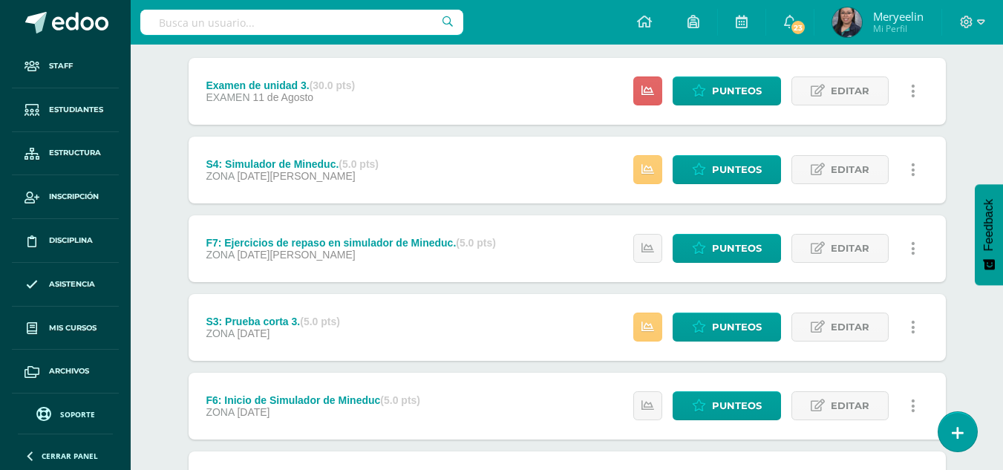
click at [913, 325] on icon at bounding box center [913, 327] width 4 height 16
click at [909, 376] on link "Historial de actividad" at bounding box center [885, 375] width 152 height 23
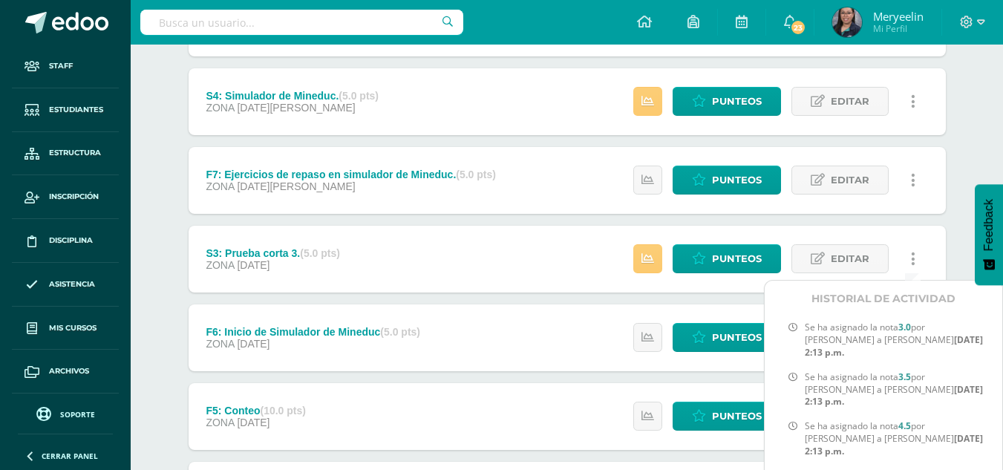
scroll to position [819, 0]
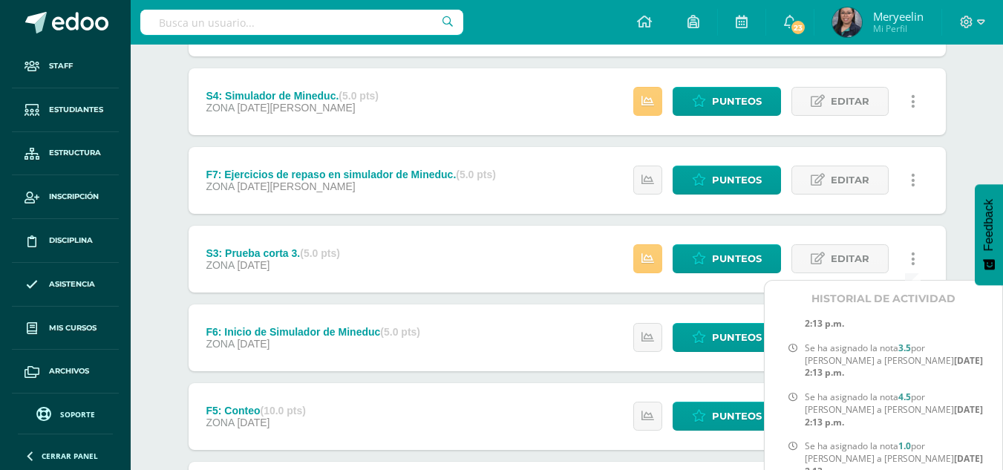
click at [957, 189] on div "Unidad 3 Unidad 1 Unidad 2 Unidad 3 Resumen de unidad Descargar como HTML Desca…" at bounding box center [567, 455] width 817 height 1132
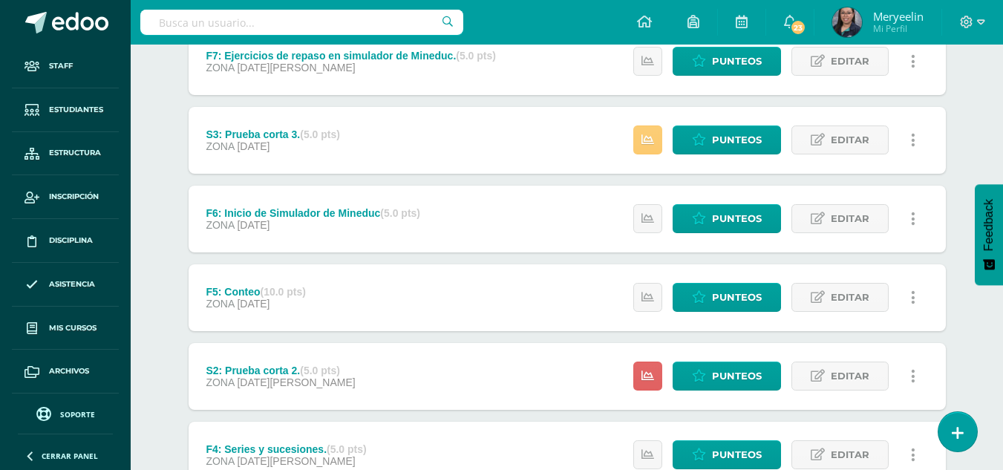
scroll to position [377, 0]
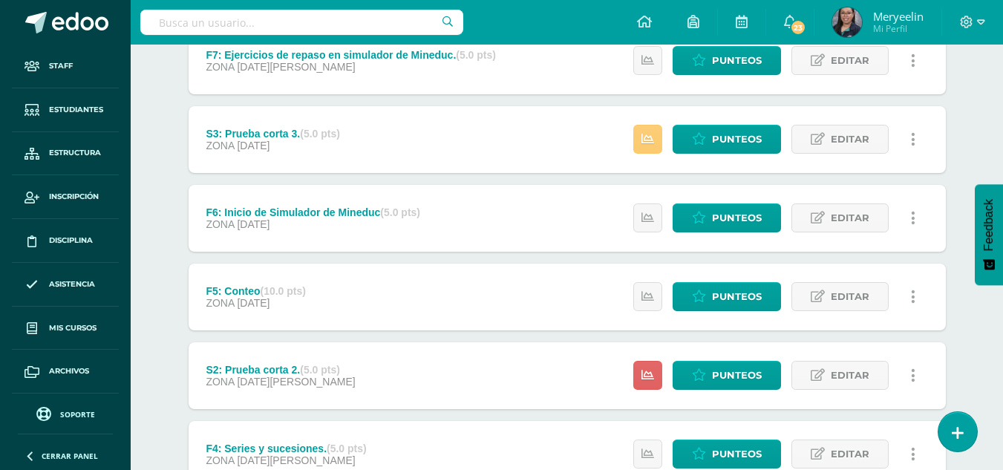
click at [915, 297] on link at bounding box center [913, 296] width 29 height 29
click at [921, 345] on link "Historial de actividad" at bounding box center [885, 344] width 152 height 23
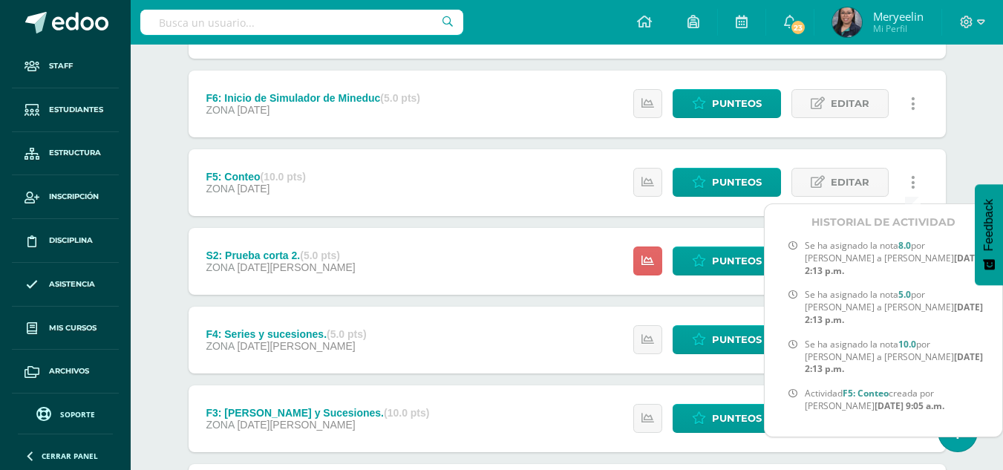
scroll to position [492, 0]
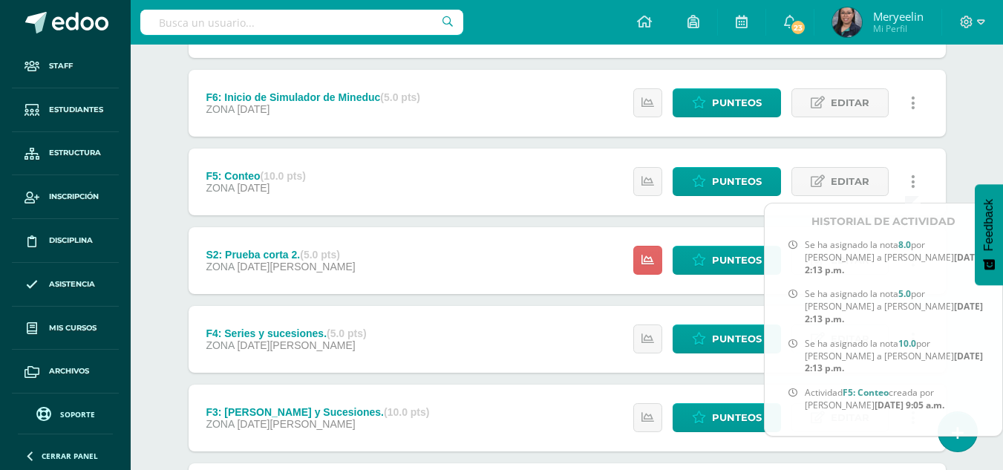
click at [983, 162] on div "Álgebra Quinto Bachillerato "A" Herramientas Detalle de asistencias Actividad A…" at bounding box center [567, 169] width 872 height 1234
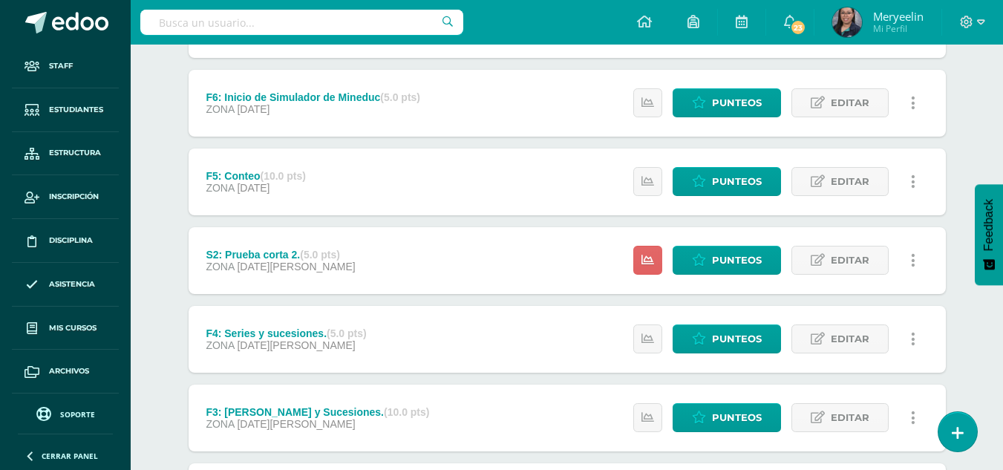
click at [913, 339] on icon at bounding box center [913, 339] width 4 height 16
click at [912, 387] on link "Historial de actividad" at bounding box center [885, 387] width 152 height 23
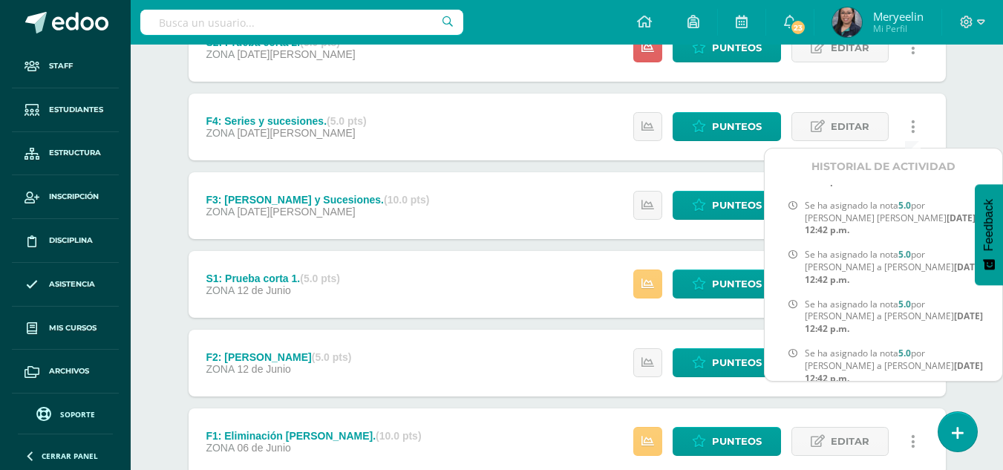
scroll to position [979, 0]
click at [966, 401] on div "Unidad 3 Unidad 1 Unidad 2 Unidad 3 Resumen de unidad Descargar como HTML Desca…" at bounding box center [567, 8] width 817 height 1132
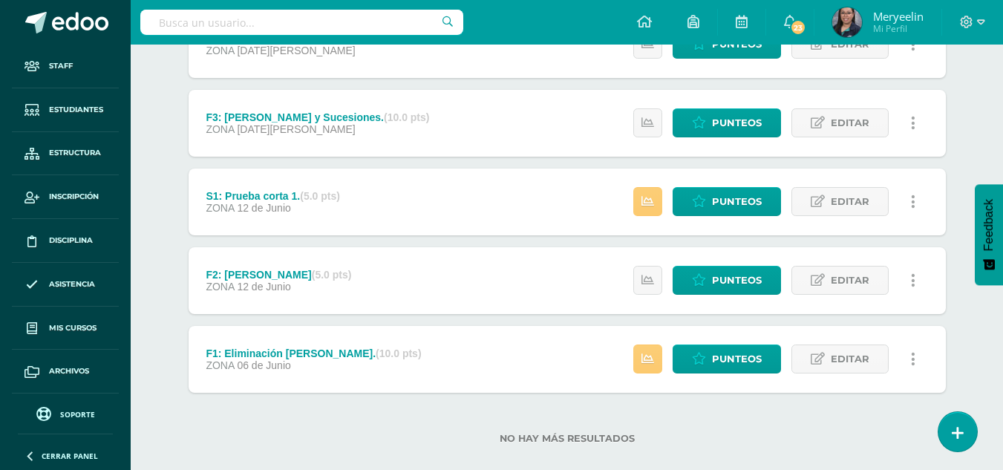
scroll to position [789, 0]
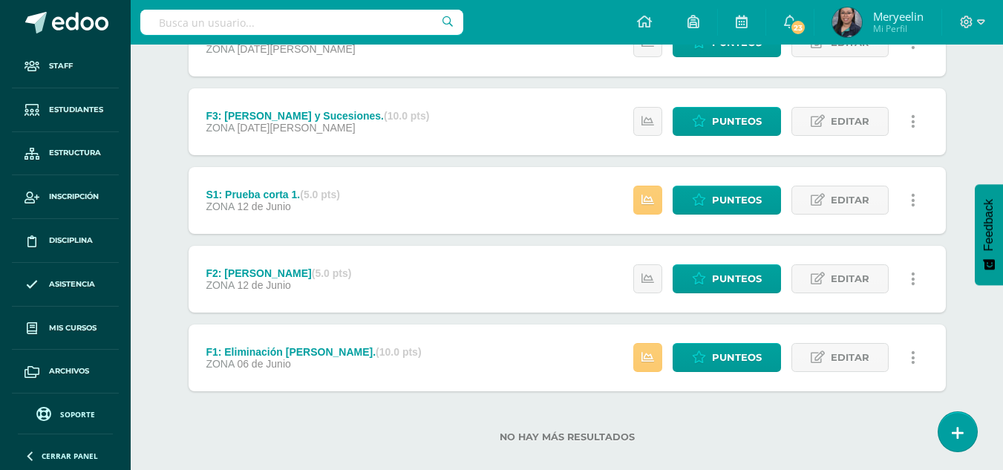
drag, startPoint x: 915, startPoint y: 272, endPoint x: 953, endPoint y: 294, distance: 44.6
click at [908, 280] on link at bounding box center [913, 278] width 29 height 29
click at [908, 333] on link "Historial de actividad" at bounding box center [885, 327] width 152 height 23
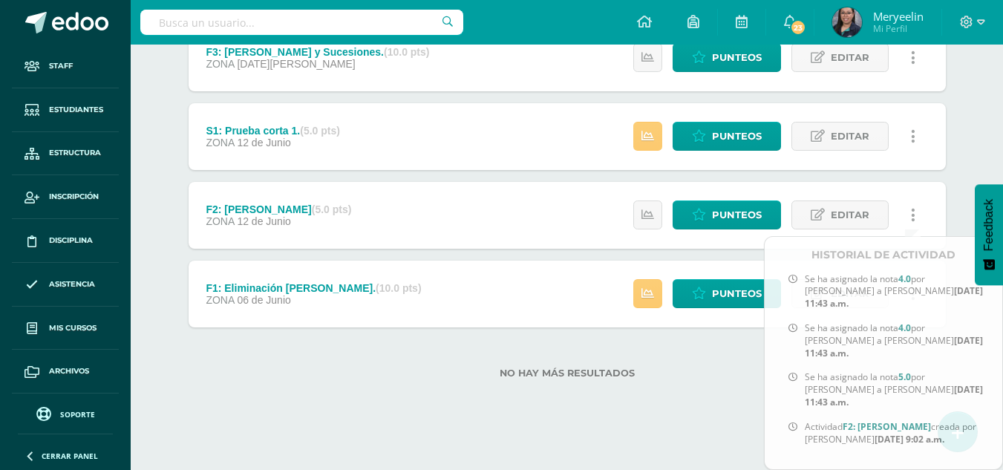
scroll to position [809, 0]
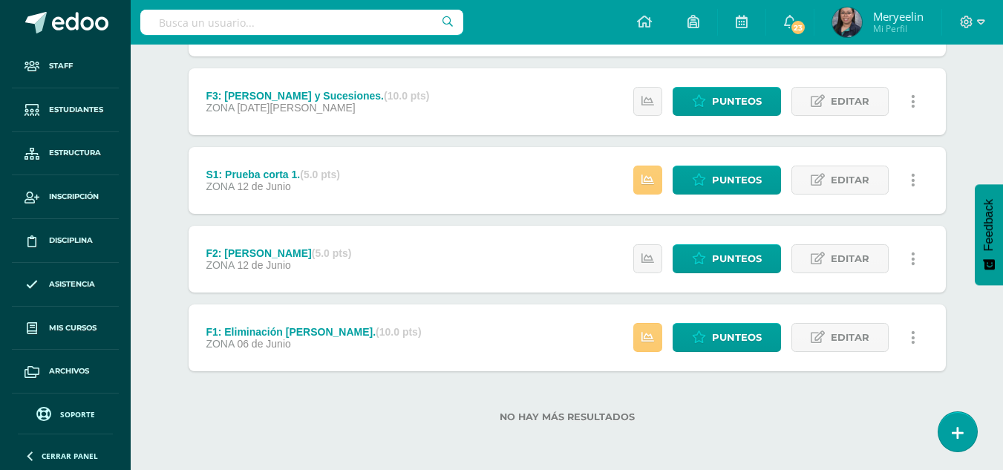
drag, startPoint x: 694, startPoint y: 411, endPoint x: 673, endPoint y: 425, distance: 25.1
click at [673, 425] on div "No hay más resultados" at bounding box center [567, 405] width 757 height 69
click at [913, 331] on icon at bounding box center [913, 338] width 4 height 16
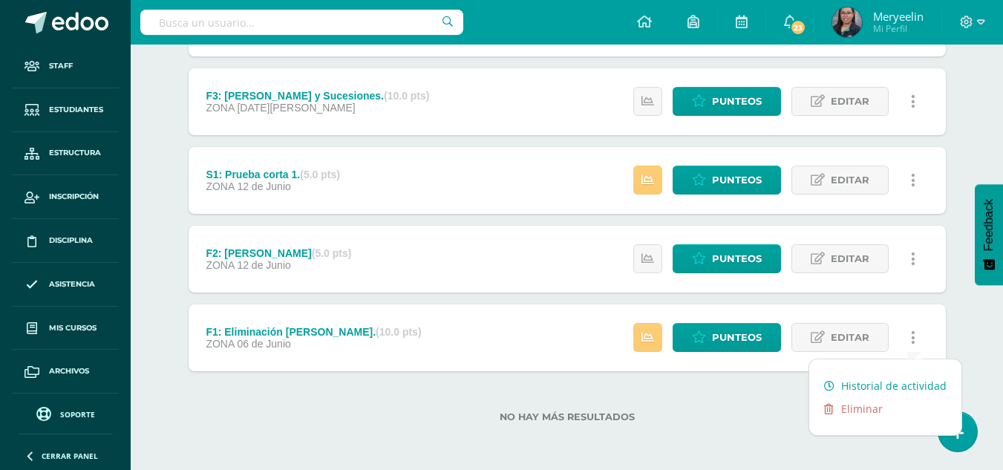
click at [904, 382] on link "Historial de actividad" at bounding box center [885, 385] width 152 height 23
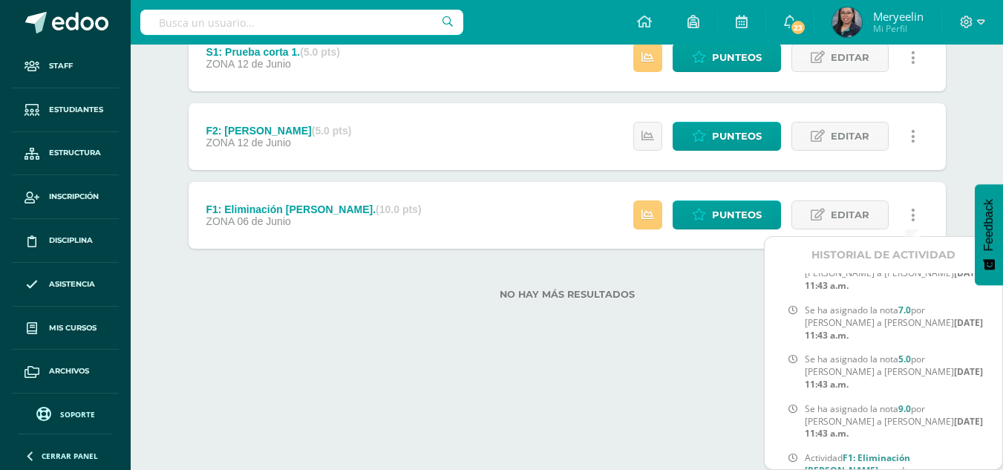
scroll to position [1164, 0]
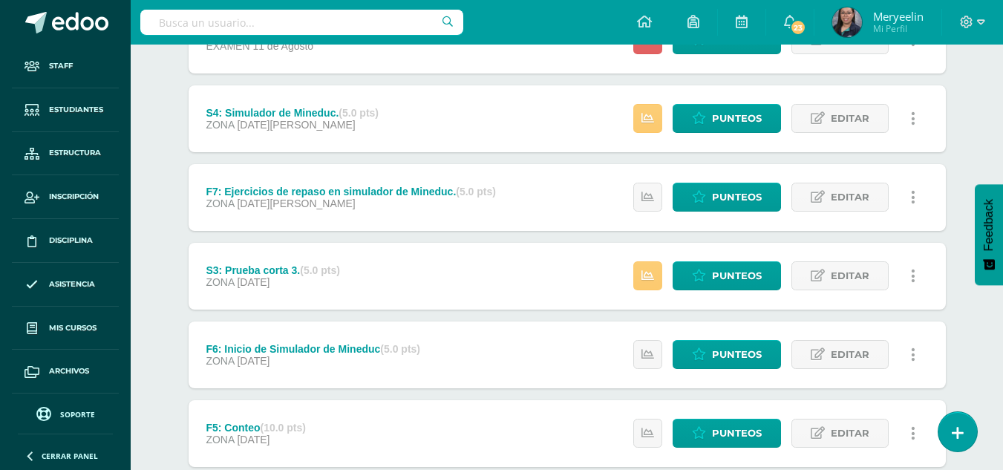
scroll to position [0, 0]
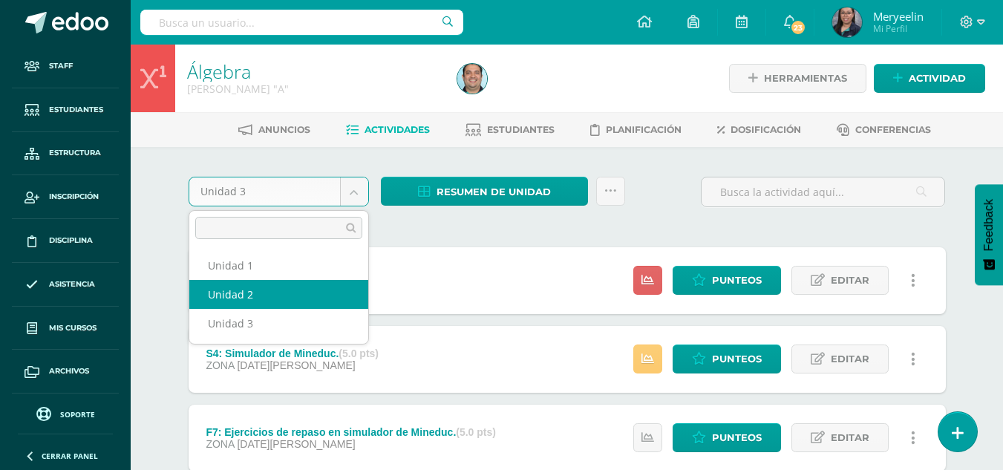
select select "Unidad 2"
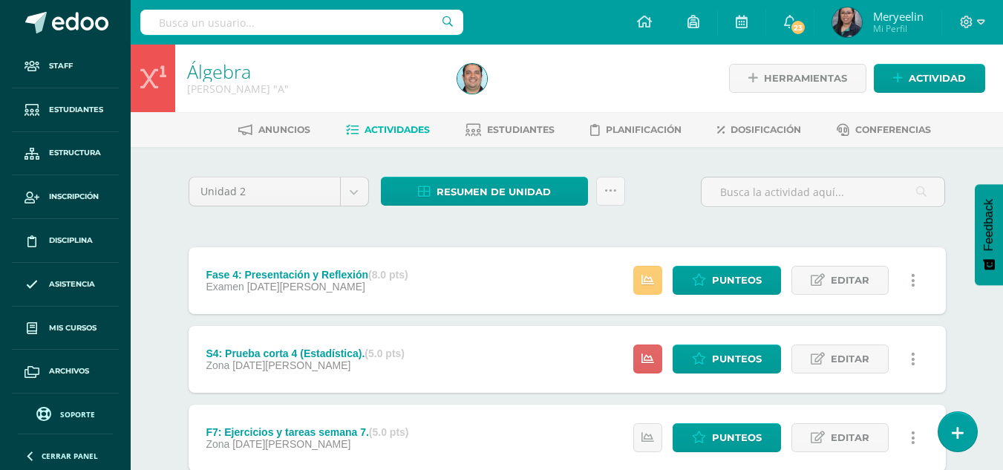
click at [915, 282] on link at bounding box center [913, 280] width 29 height 29
click at [901, 330] on link "Historial de actividad" at bounding box center [885, 328] width 152 height 23
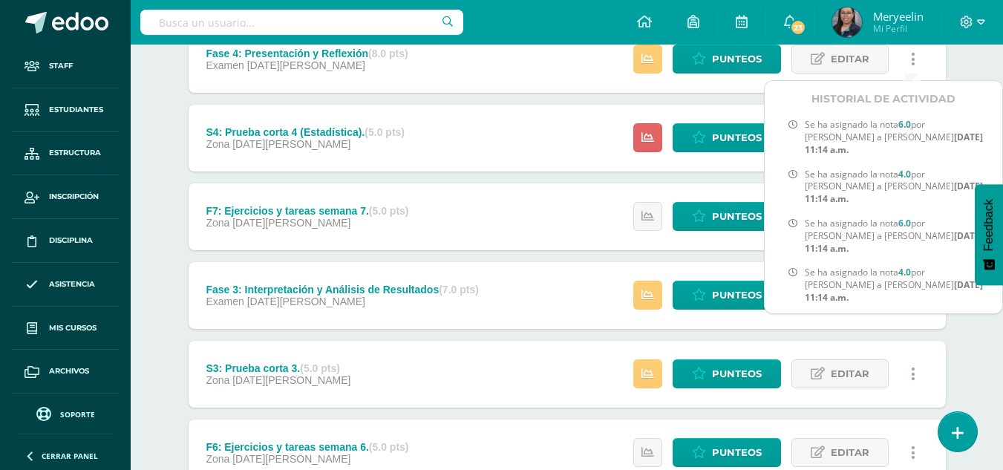
scroll to position [1038, 0]
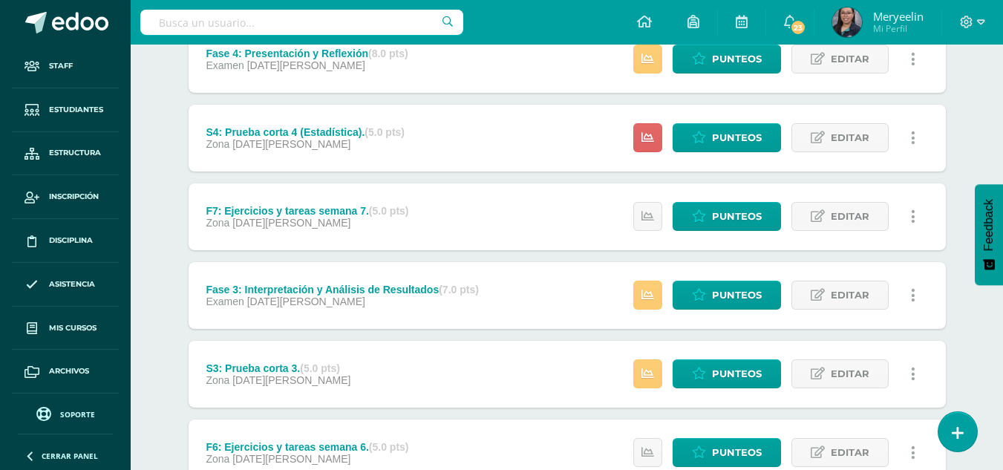
click at [915, 138] on link at bounding box center [913, 137] width 29 height 29
click at [920, 180] on link "Historial de actividad" at bounding box center [885, 185] width 152 height 23
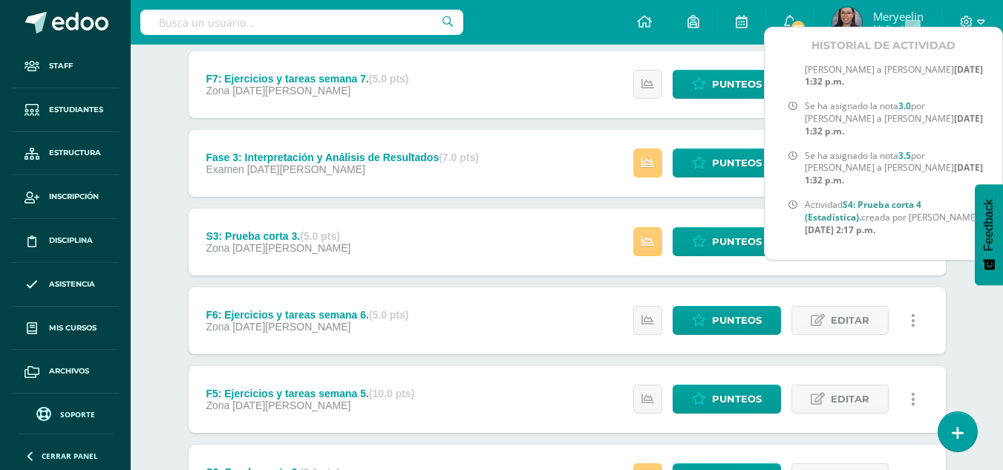
scroll to position [354, 0]
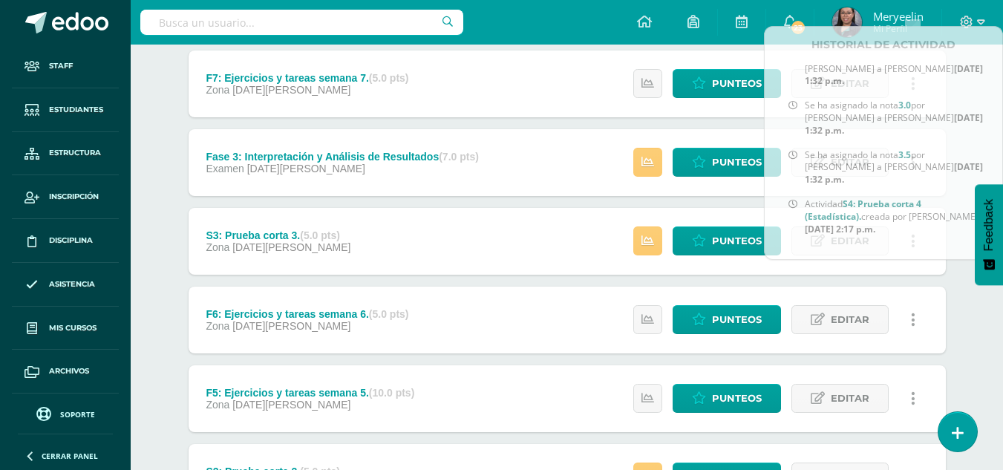
click at [976, 321] on div "Álgebra Quinto Bachillerato "A" Herramientas Detalle de asistencias Actividad A…" at bounding box center [567, 425] width 872 height 1470
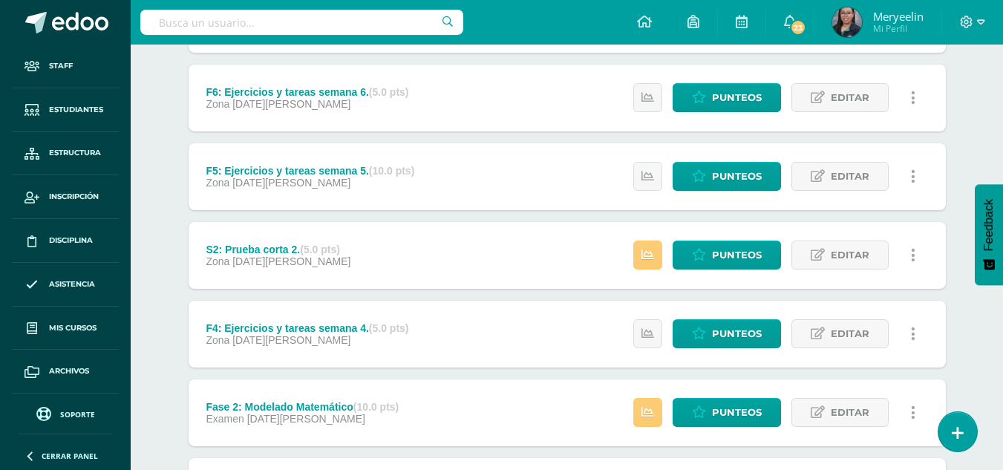
scroll to position [577, 0]
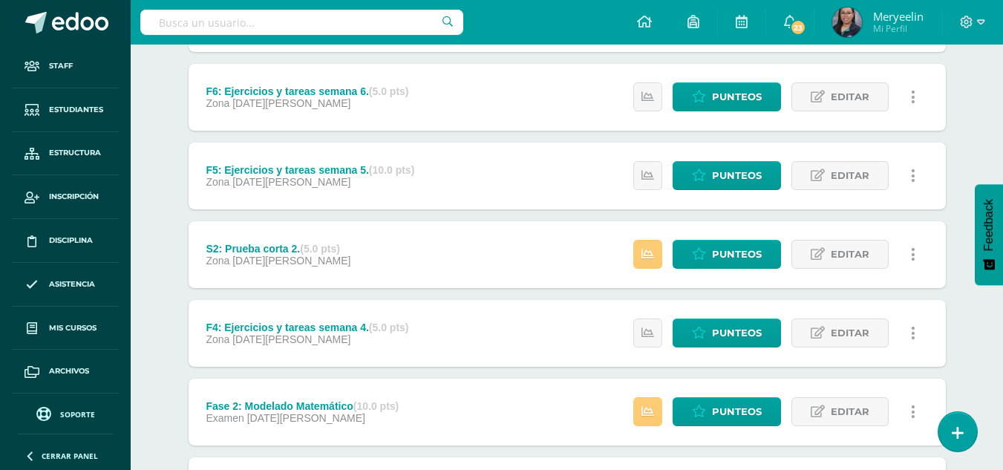
click at [914, 338] on icon at bounding box center [913, 333] width 4 height 16
click at [972, 359] on div "Unidad 2 Unidad 1 Unidad 2 Unidad 3 Resumen de unidad Descargar como HTML Desca…" at bounding box center [567, 254] width 817 height 1368
click at [914, 419] on icon at bounding box center [913, 412] width 4 height 16
drag, startPoint x: 889, startPoint y: 448, endPoint x: 901, endPoint y: 460, distance: 16.8
click at [901, 460] on link "Historial de actividad" at bounding box center [885, 459] width 152 height 23
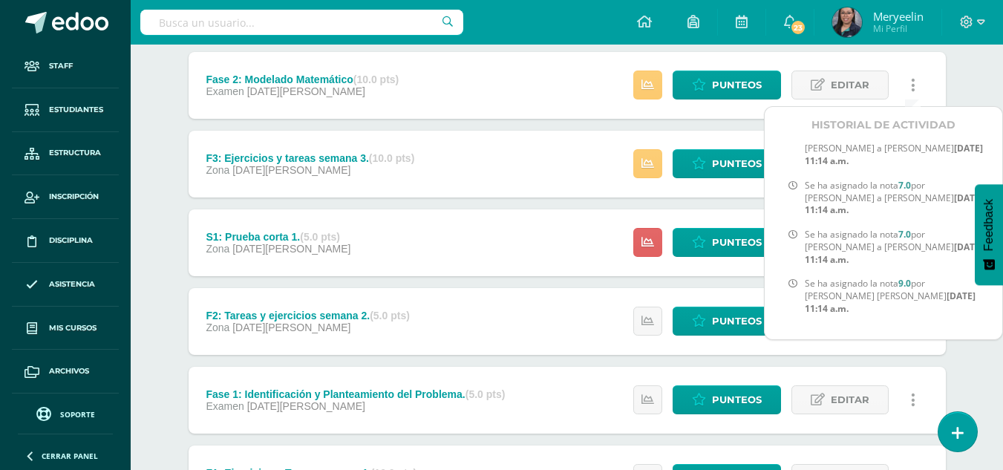
scroll to position [1045, 0]
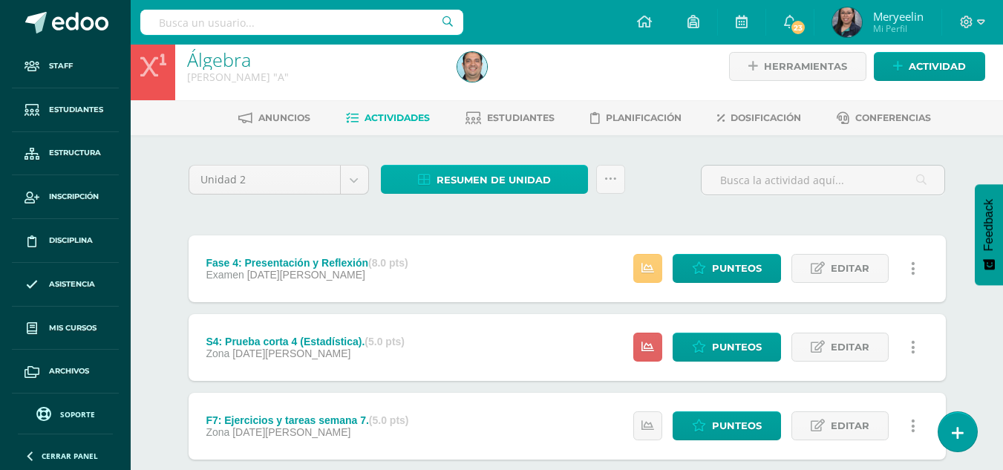
scroll to position [11, 0]
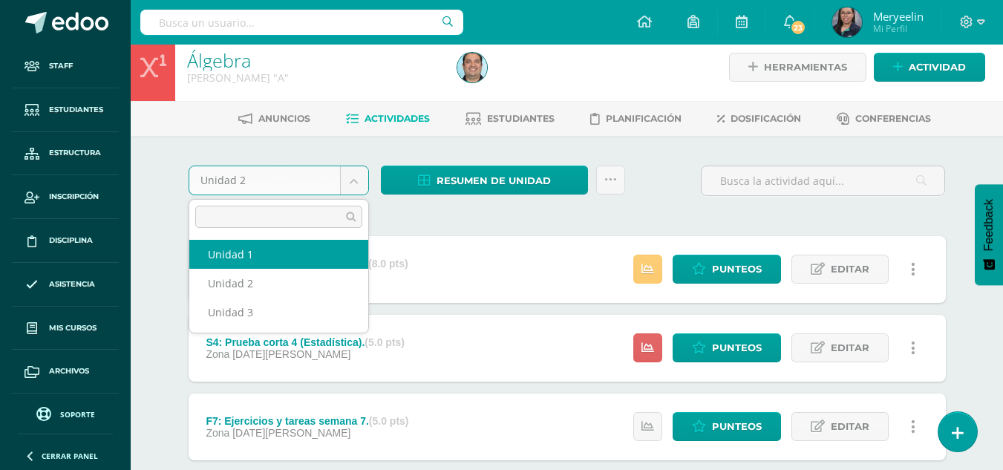
select select "Unidad 1"
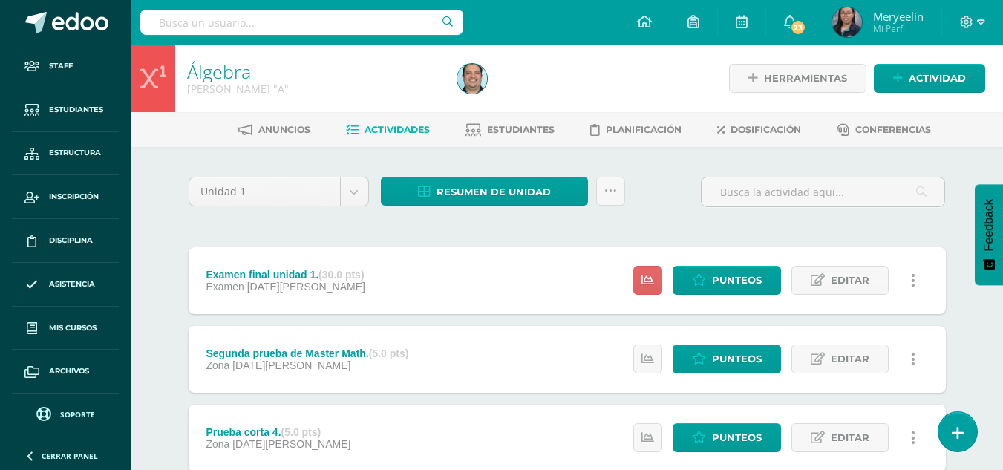
click at [913, 282] on icon at bounding box center [913, 280] width 4 height 16
click at [917, 330] on link "Historial de actividad" at bounding box center [885, 328] width 152 height 23
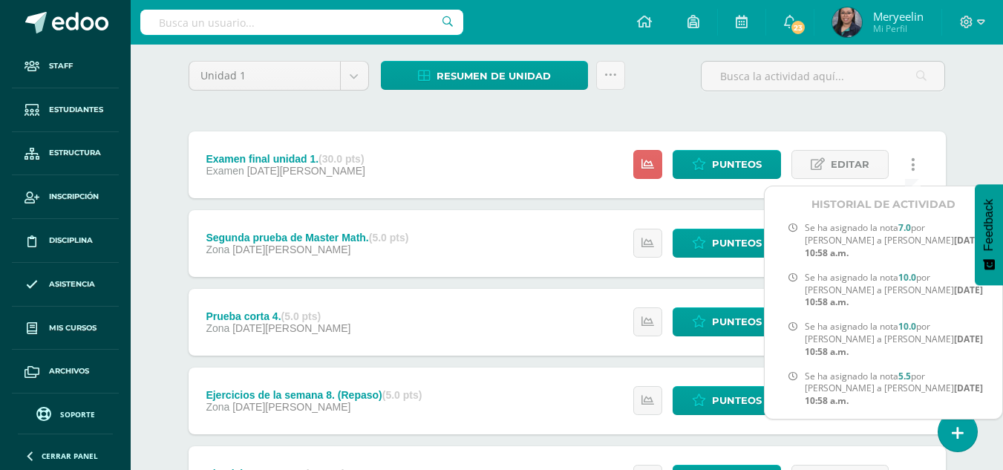
scroll to position [303, 0]
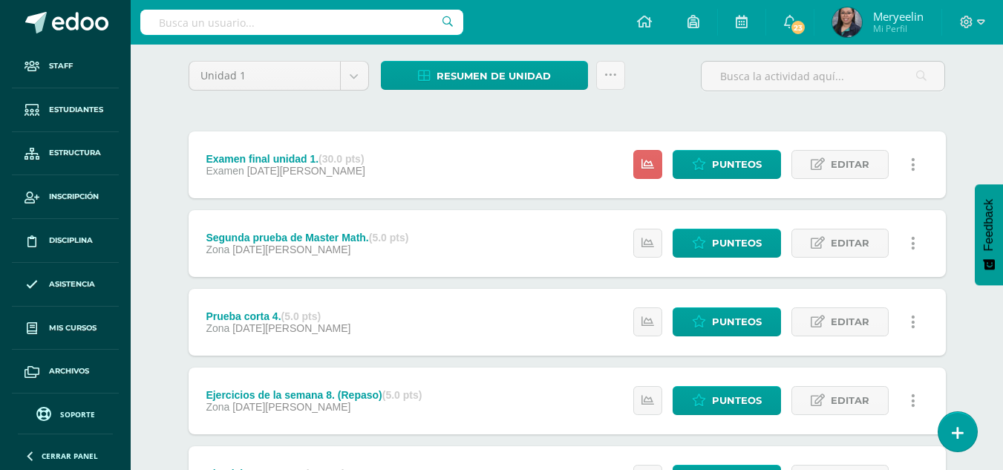
drag, startPoint x: 950, startPoint y: 125, endPoint x: 681, endPoint y: 93, distance: 271.5
click at [681, 93] on div "Unidad 1 Unidad 1 Unidad 2 Unidad 3 Resumen de unidad Descargar como HTML Desca…" at bounding box center [567, 82] width 769 height 42
click at [915, 317] on link at bounding box center [913, 321] width 29 height 29
click at [914, 375] on link "Historial de actividad" at bounding box center [885, 370] width 152 height 23
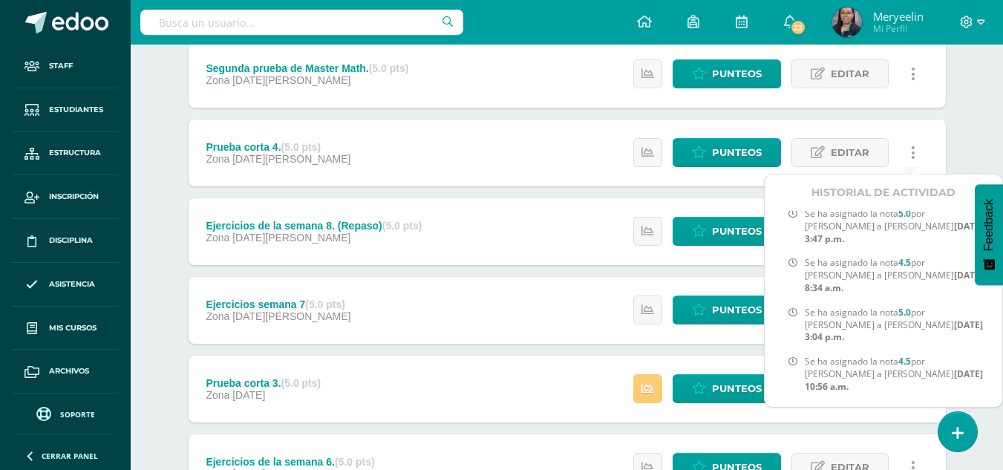
scroll to position [0, 0]
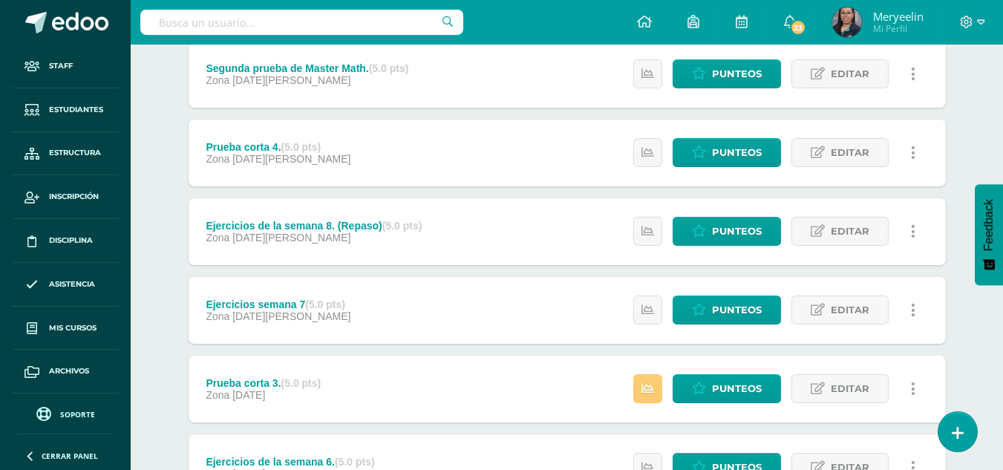
click at [917, 316] on link at bounding box center [913, 310] width 29 height 29
click at [890, 360] on link "Historial de actividad" at bounding box center [885, 358] width 152 height 23
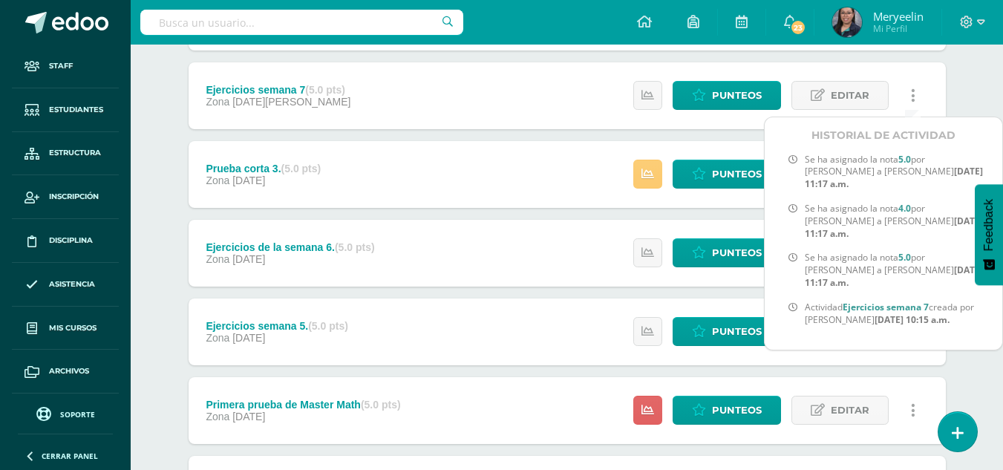
scroll to position [500, 0]
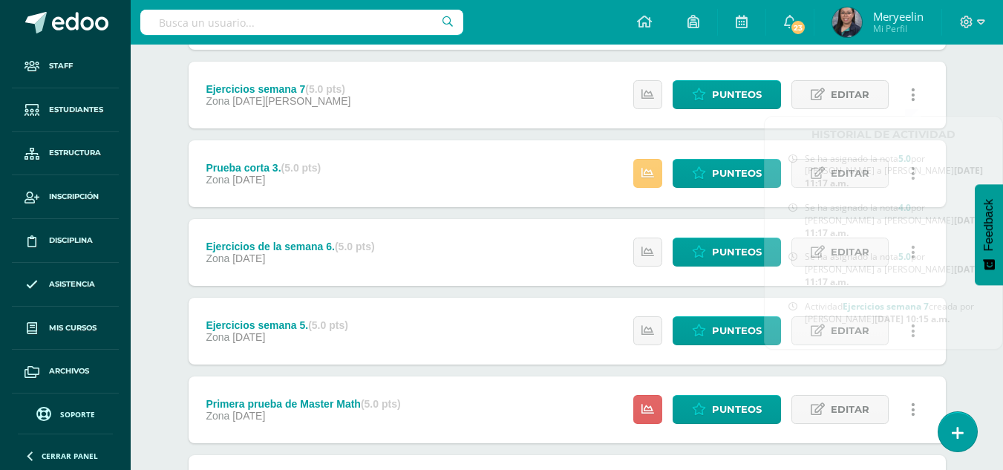
click at [969, 91] on div "Unidad 1 Unidad 1 Unidad 2 Unidad 3 Resumen de unidad Descargar como HTML Desca…" at bounding box center [567, 331] width 817 height 1368
click at [919, 255] on link at bounding box center [913, 252] width 29 height 29
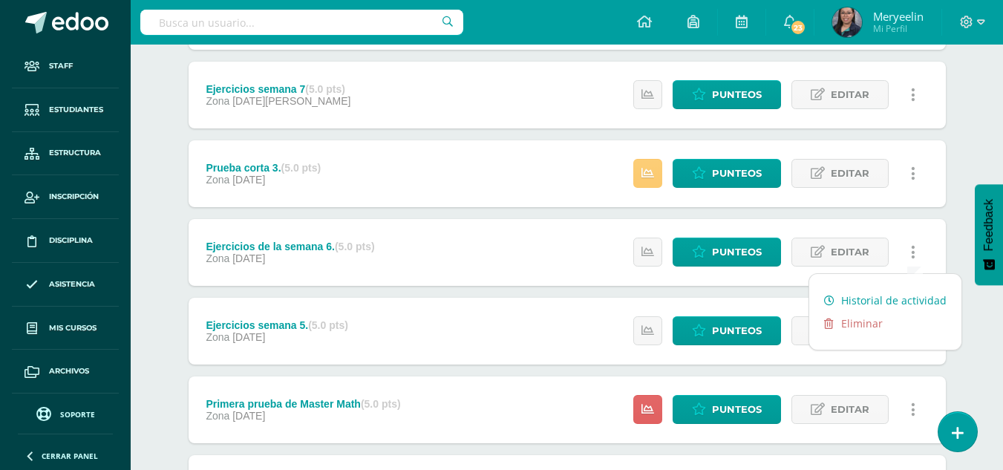
click at [902, 298] on link "Historial de actividad" at bounding box center [885, 300] width 152 height 23
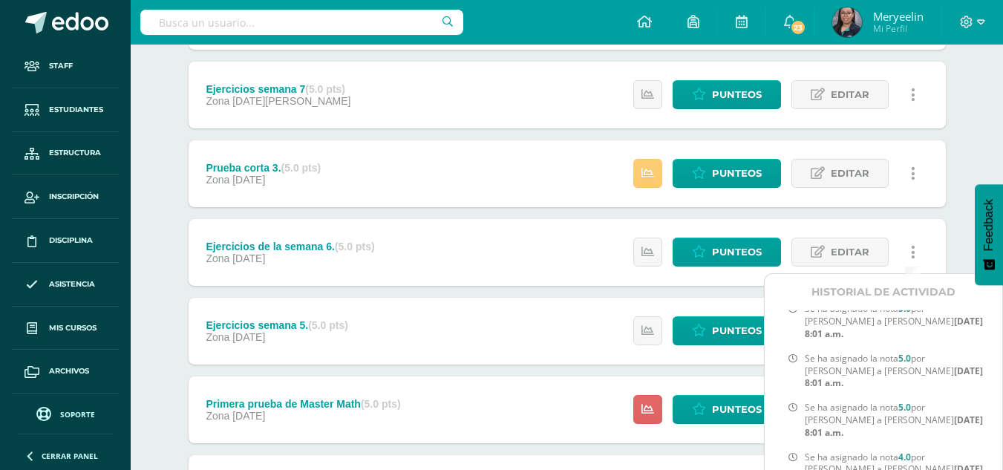
scroll to position [310, 0]
click at [982, 128] on div "Álgebra [PERSON_NAME] "A" Herramientas Detalle de asistencias Actividad Anuncio…" at bounding box center [567, 279] width 872 height 1470
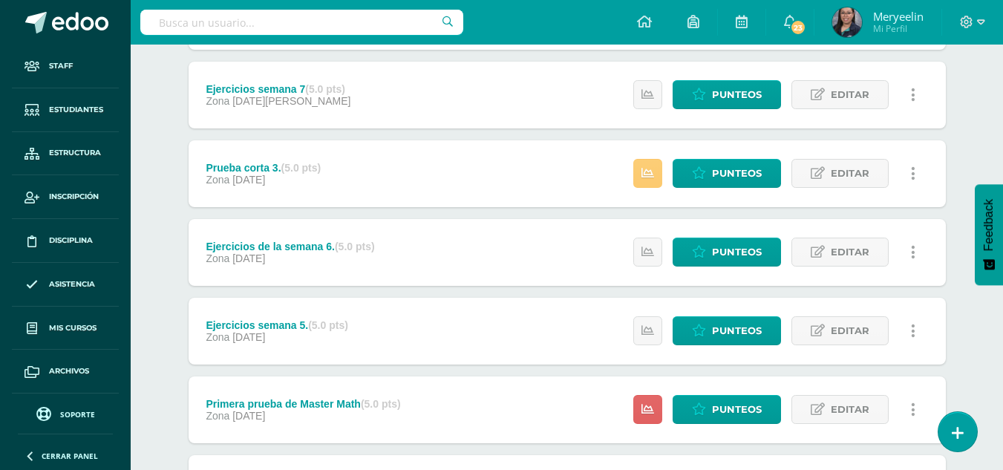
click at [915, 332] on link at bounding box center [913, 330] width 29 height 29
click at [895, 377] on link "Historial de actividad" at bounding box center [885, 379] width 152 height 23
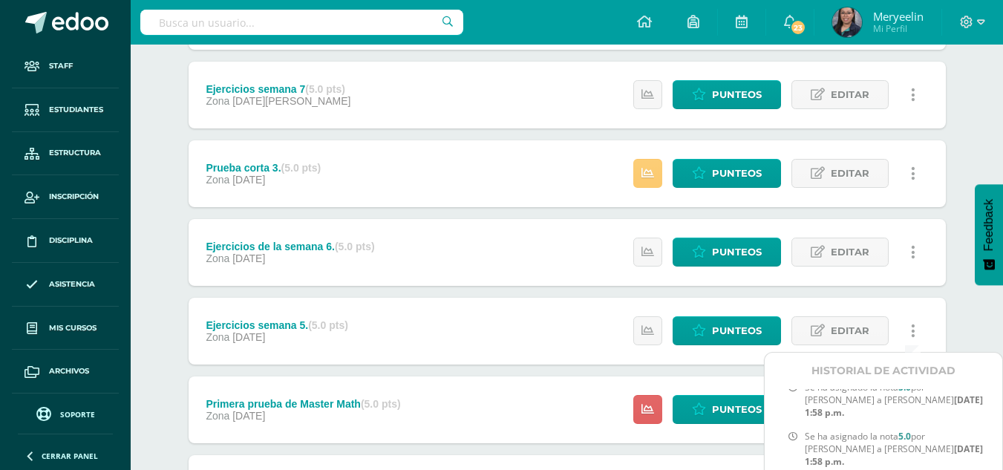
scroll to position [326, 0]
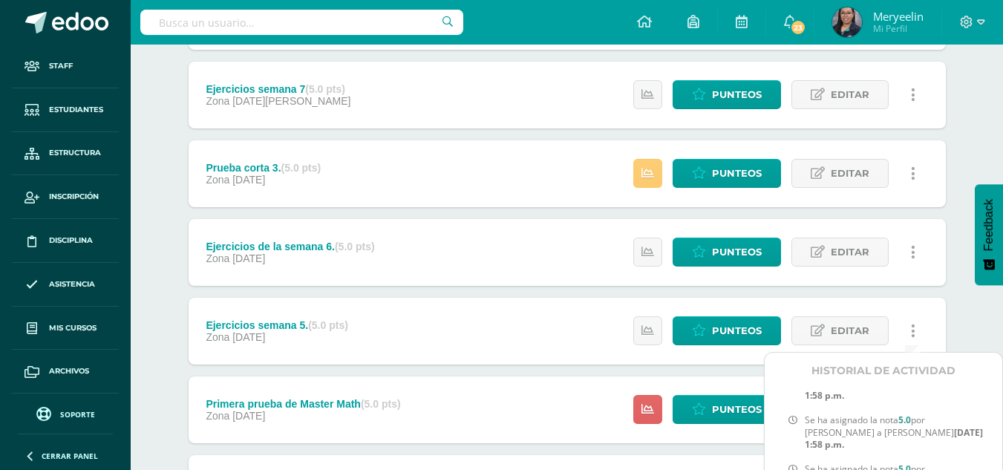
click at [966, 307] on div "Unidad 1 Unidad 1 Unidad 2 Unidad 3 Resumen de unidad Descargar como HTML Desca…" at bounding box center [567, 331] width 817 height 1368
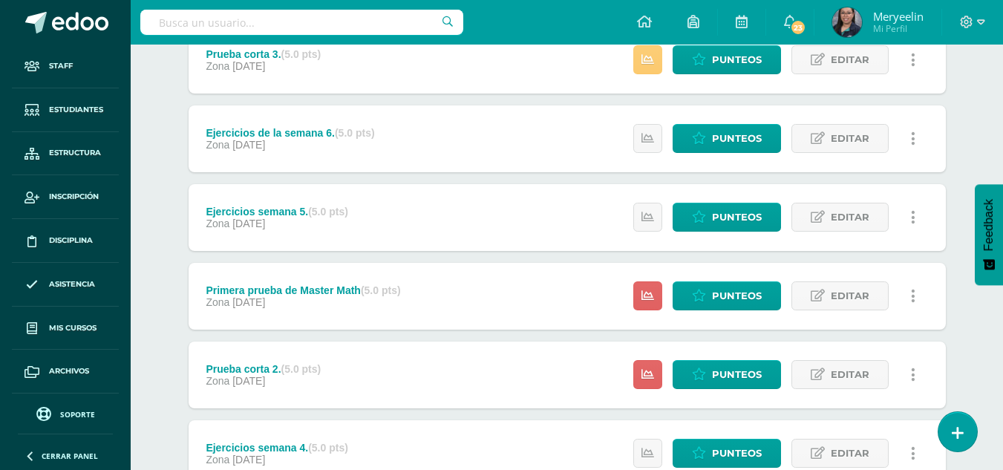
scroll to position [620, 0]
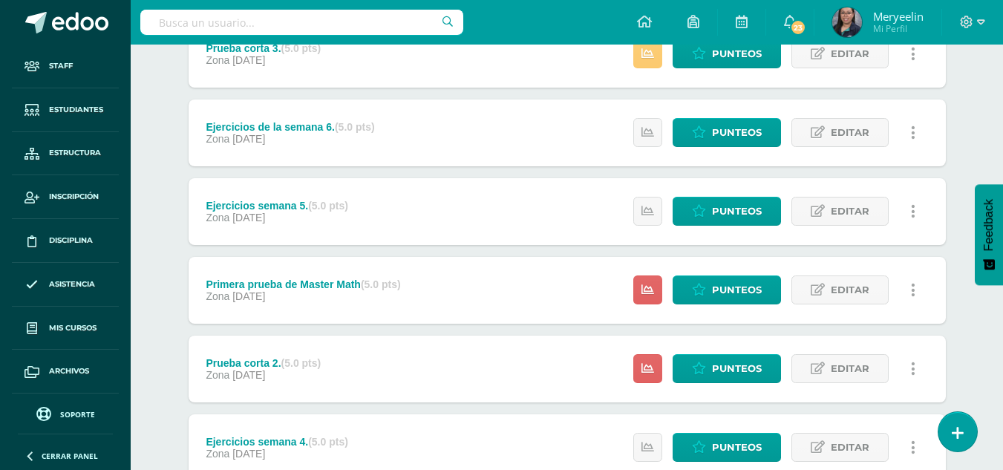
click at [915, 296] on link at bounding box center [913, 289] width 29 height 29
click at [917, 339] on link "Historial de actividad" at bounding box center [885, 338] width 152 height 23
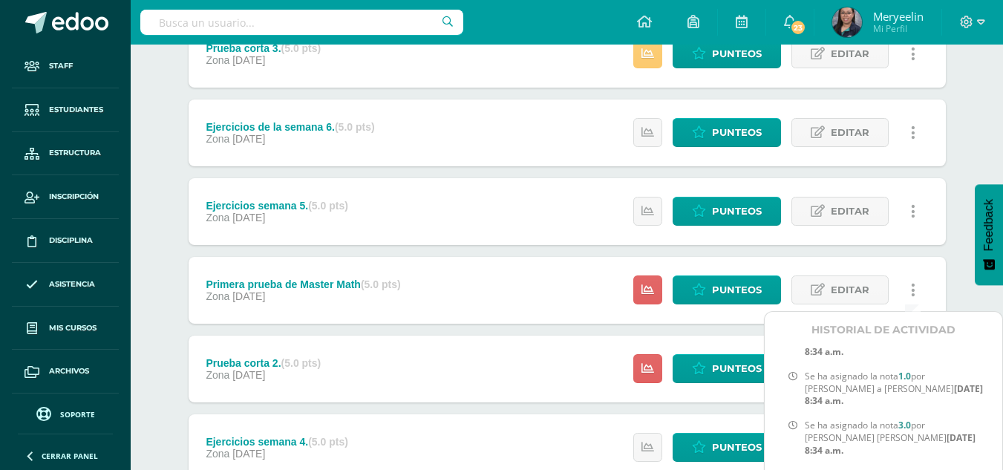
scroll to position [0, 0]
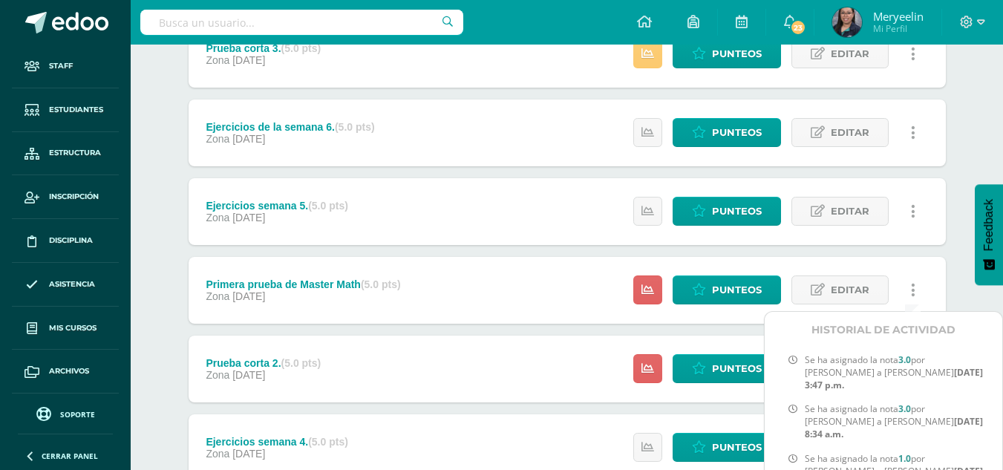
click at [956, 302] on div "Unidad 1 Unidad 1 Unidad 2 Unidad 3 Resumen de unidad Descargar como HTML Desca…" at bounding box center [567, 211] width 817 height 1368
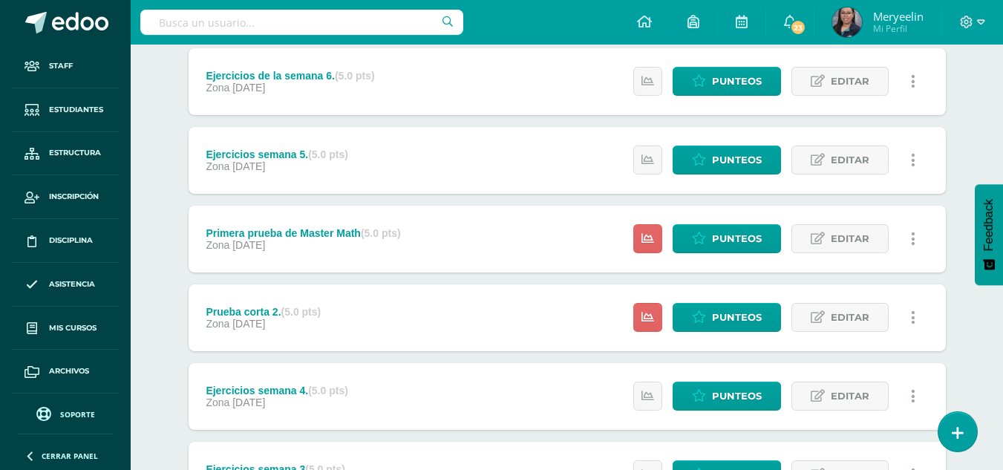
scroll to position [672, 0]
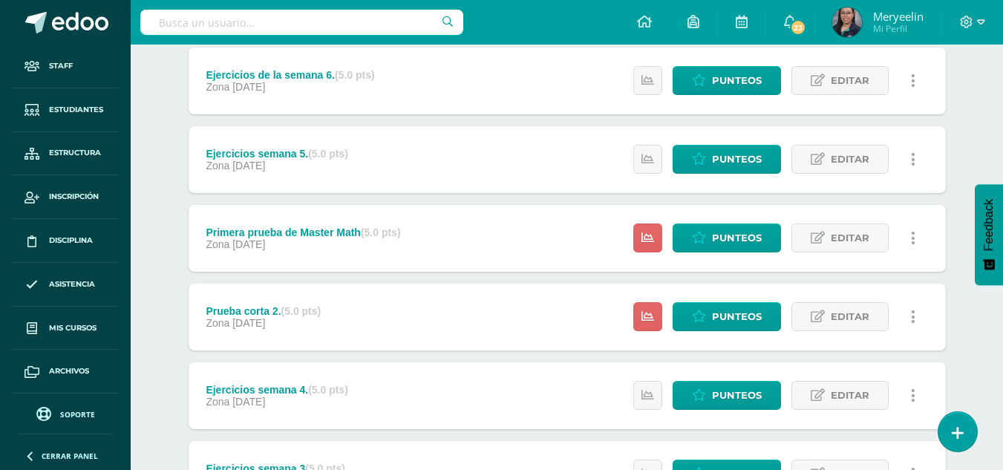
click at [916, 238] on link at bounding box center [913, 237] width 29 height 29
click at [915, 286] on link "Historial de actividad" at bounding box center [885, 286] width 152 height 23
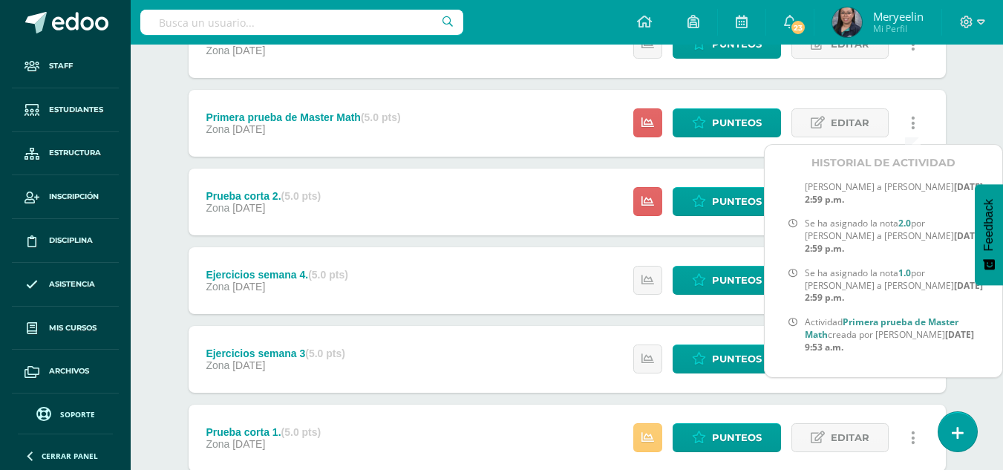
scroll to position [789, 0]
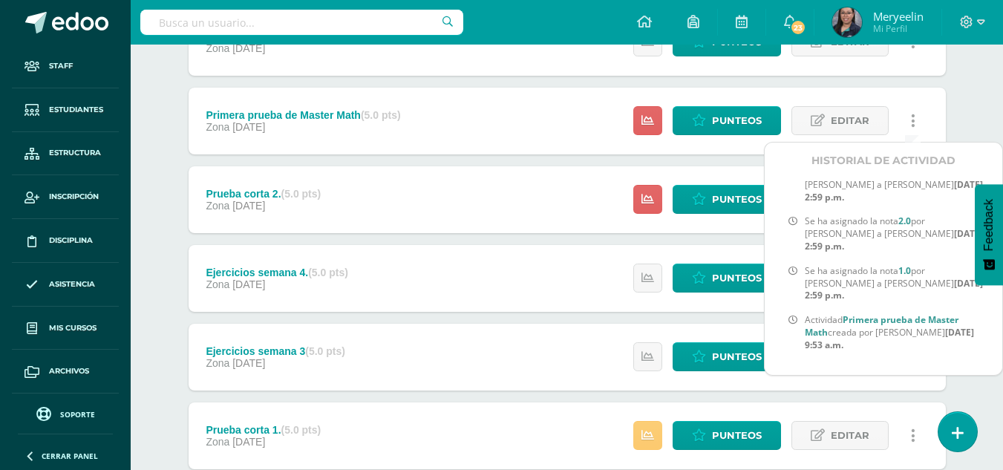
click at [959, 396] on div "Unidad 1 Unidad 1 Unidad 2 Unidad 3 Resumen de unidad Descargar como HTML Desca…" at bounding box center [567, 42] width 817 height 1368
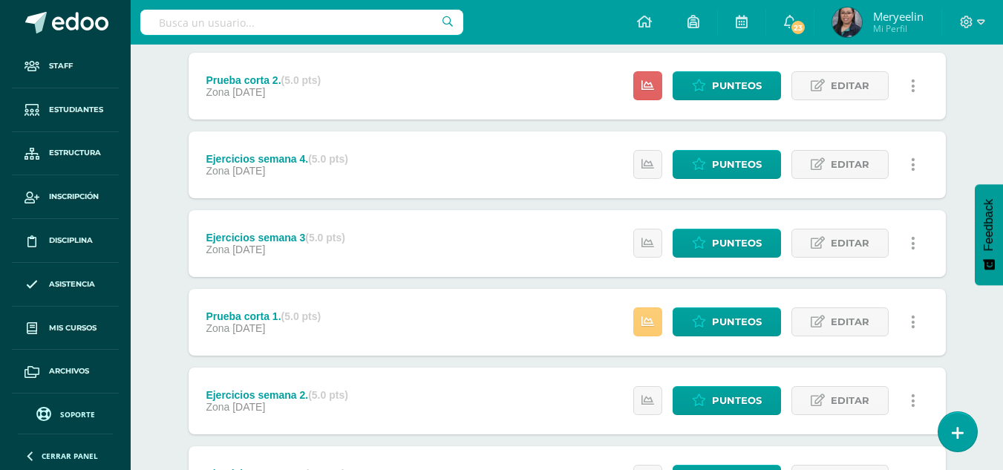
scroll to position [904, 0]
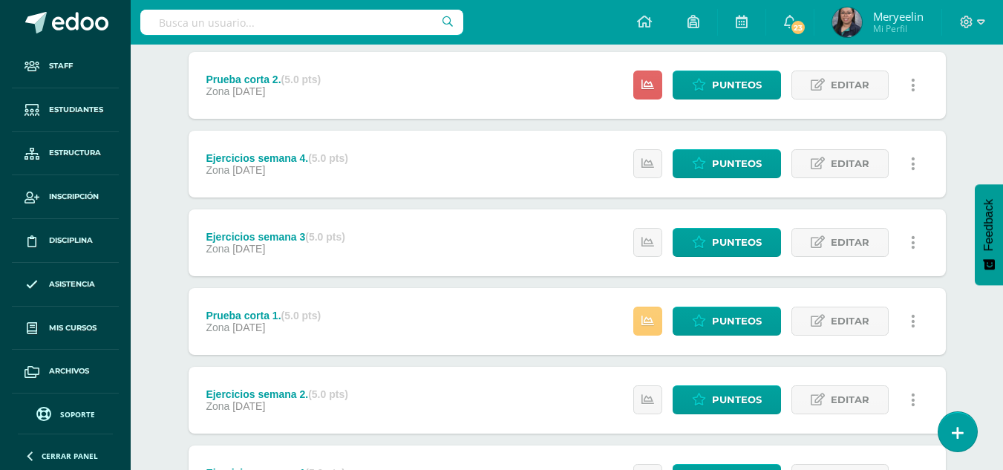
click at [911, 322] on icon at bounding box center [913, 321] width 4 height 16
click at [910, 371] on link "Historial de actividad" at bounding box center [885, 369] width 152 height 23
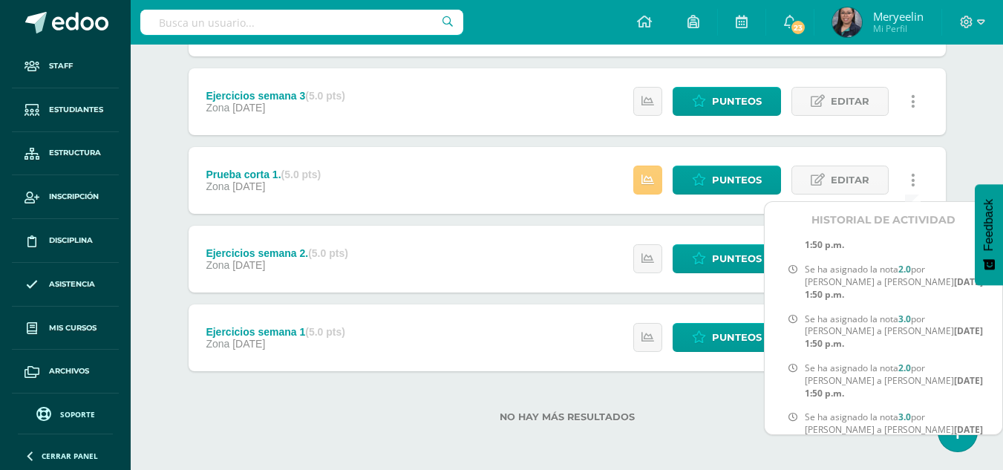
scroll to position [373, 0]
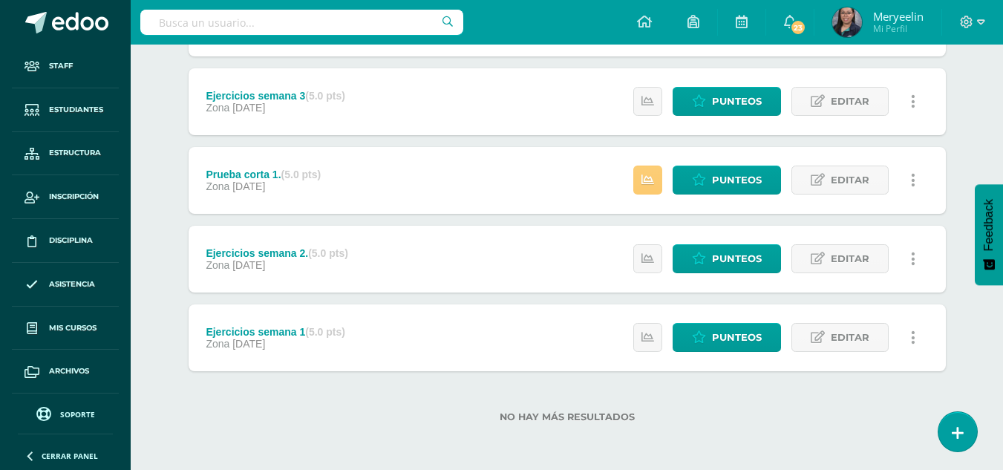
click at [913, 259] on icon at bounding box center [913, 259] width 4 height 16
click at [913, 314] on link "Historial de actividad" at bounding box center [885, 307] width 152 height 23
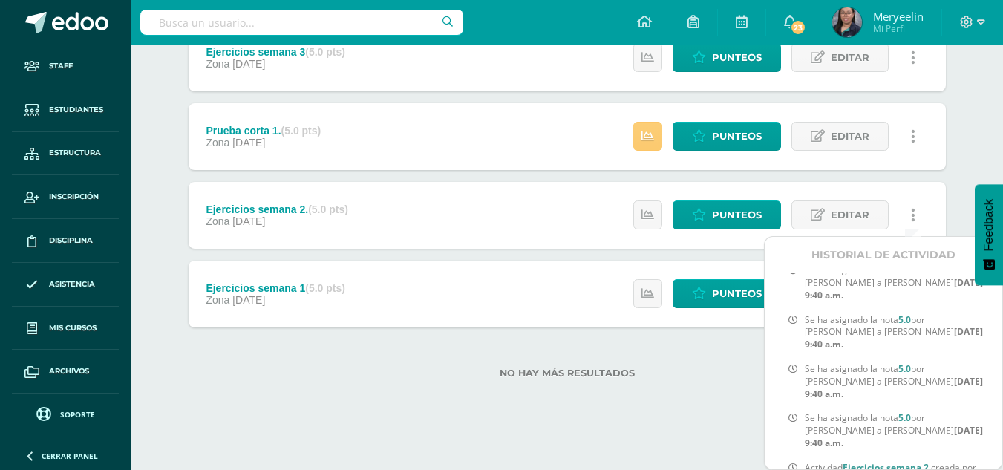
scroll to position [1051, 0]
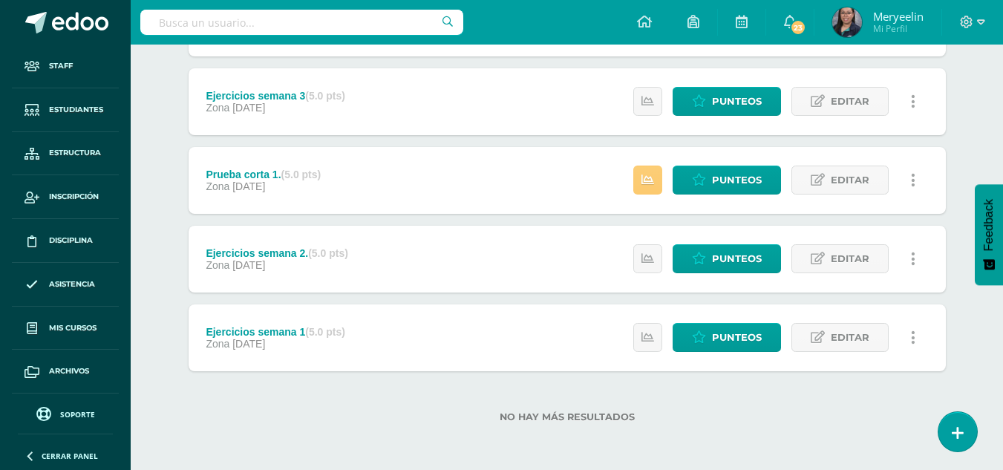
click at [914, 342] on icon at bounding box center [913, 338] width 4 height 16
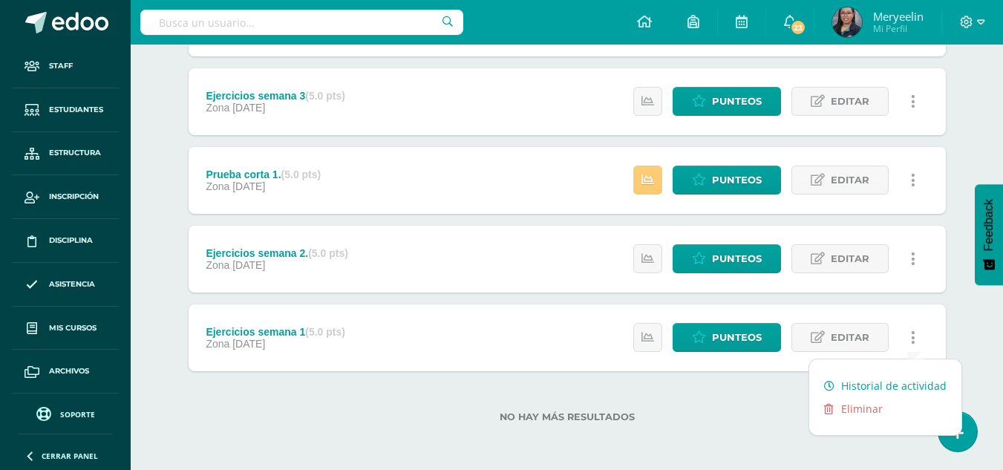
click at [899, 383] on link "Historial de actividad" at bounding box center [885, 385] width 152 height 23
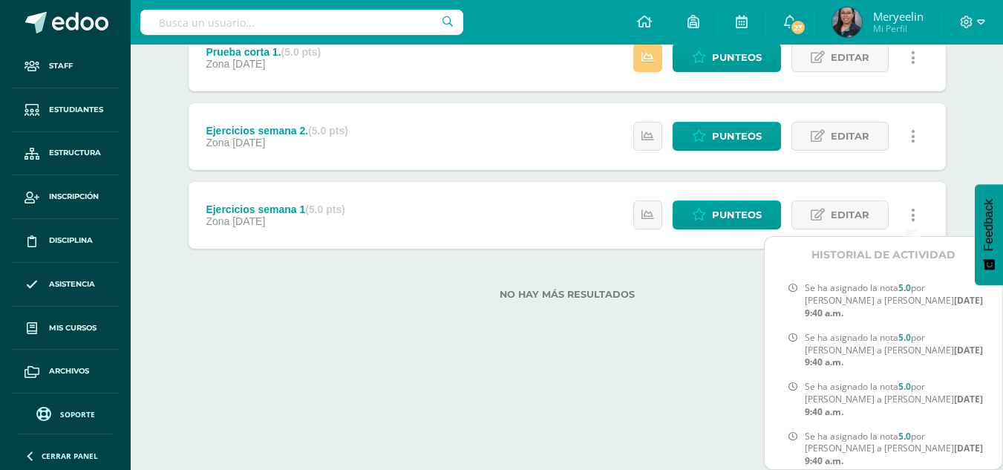
scroll to position [326, 0]
